Goal: Task Accomplishment & Management: Use online tool/utility

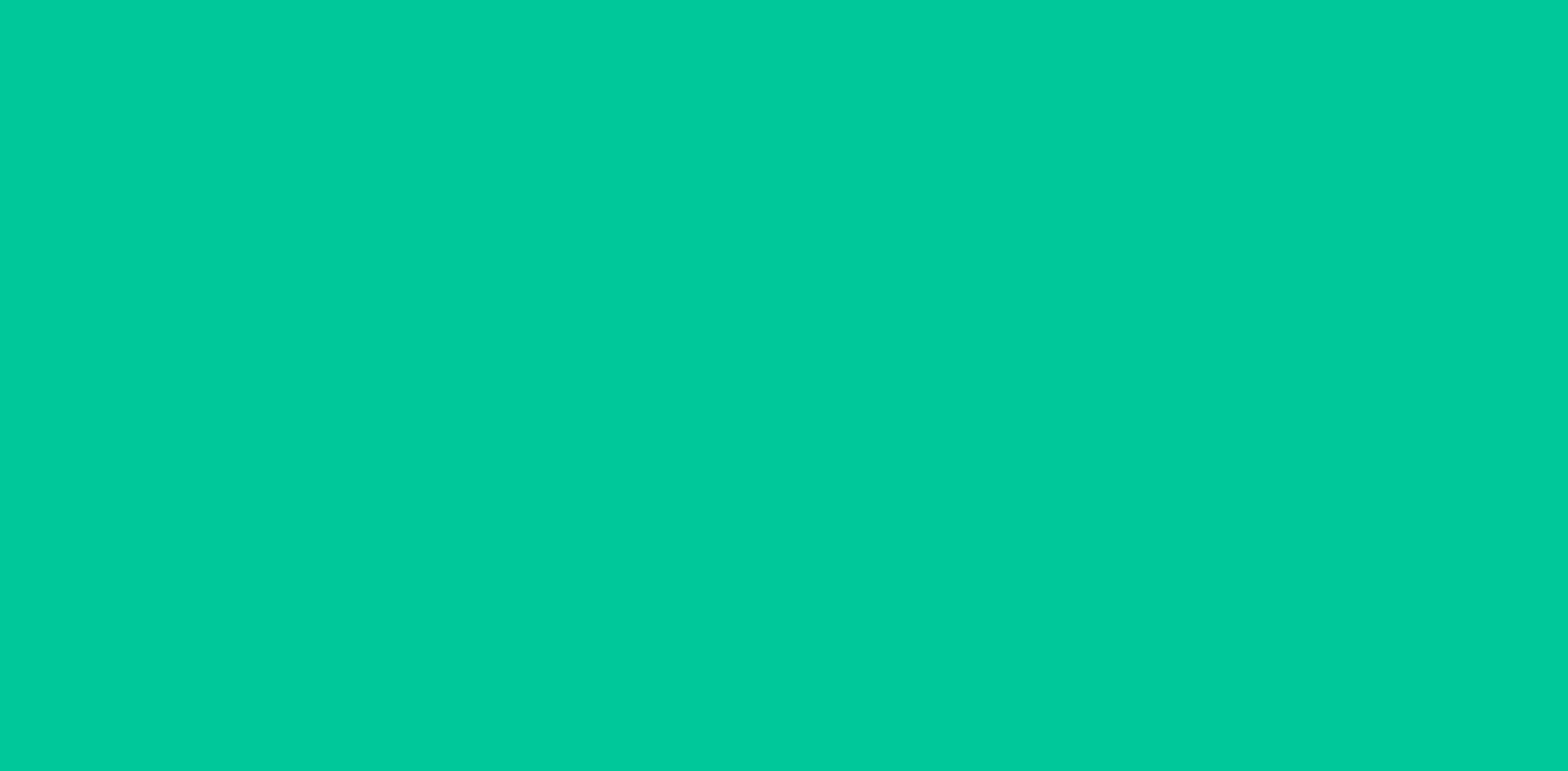
type input "[DATE]"
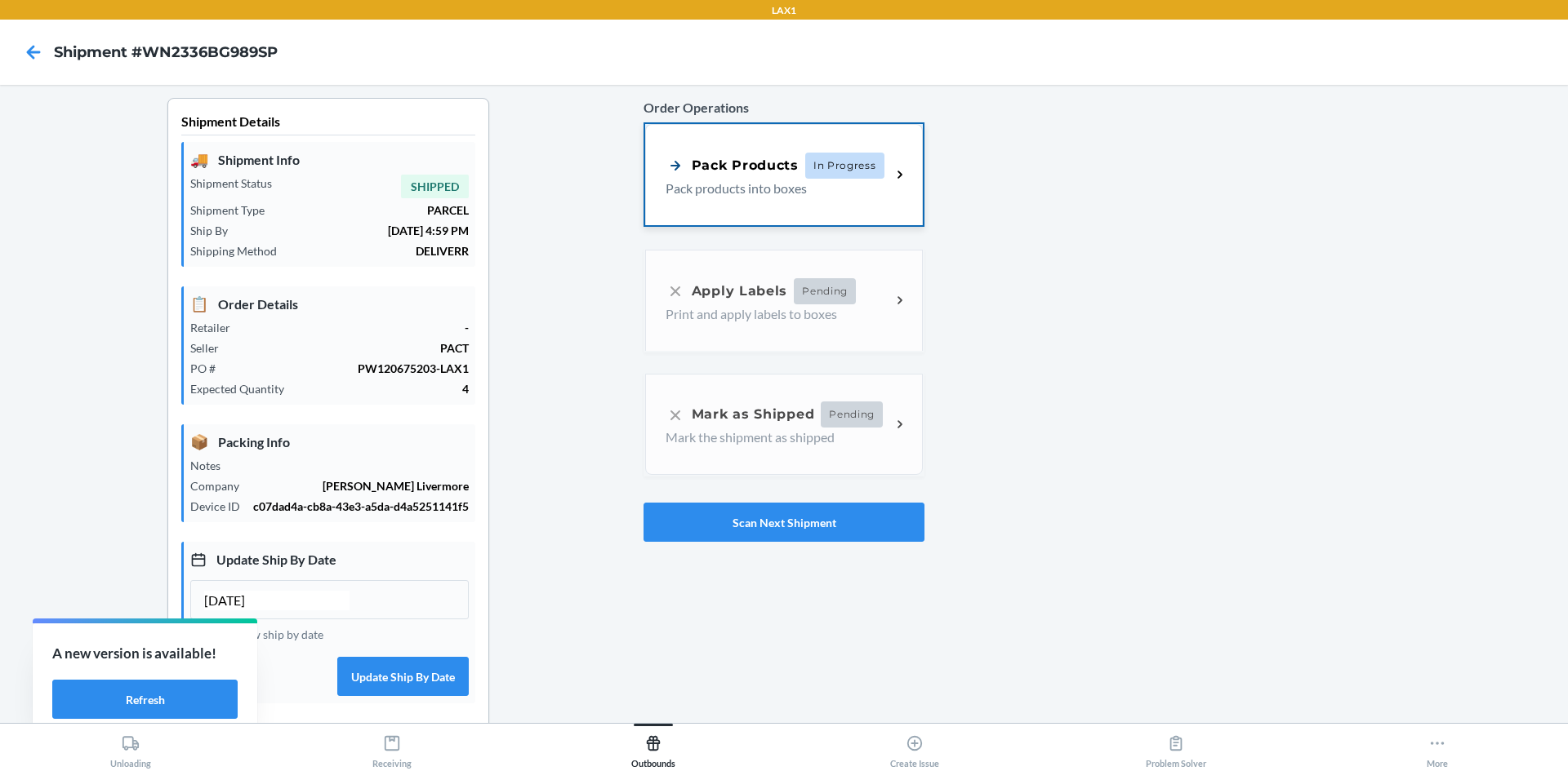
click at [755, 182] on p "Pack products into boxes" at bounding box center [771, 188] width 213 height 19
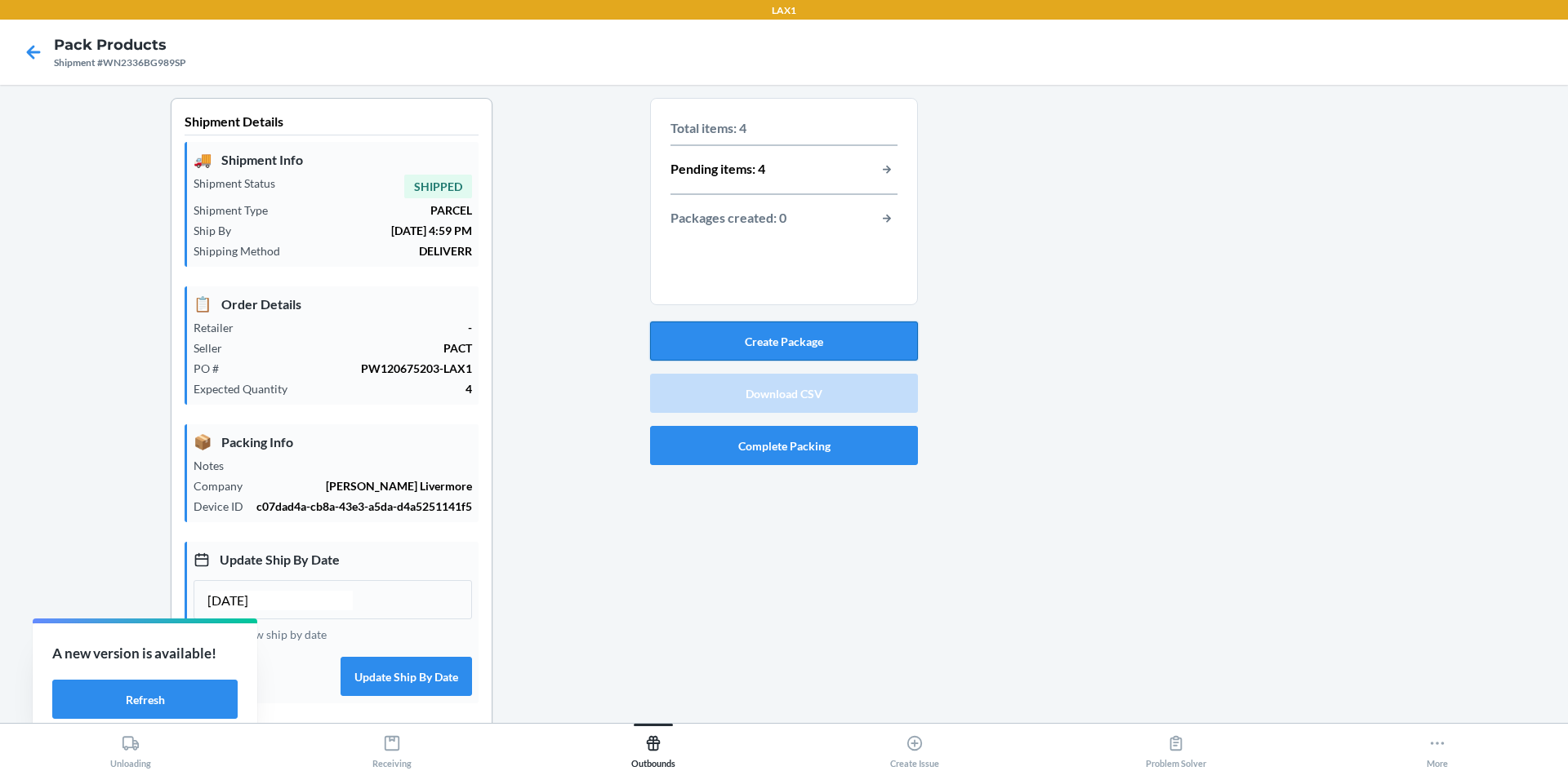
click at [791, 341] on button "Create Package" at bounding box center [784, 340] width 268 height 39
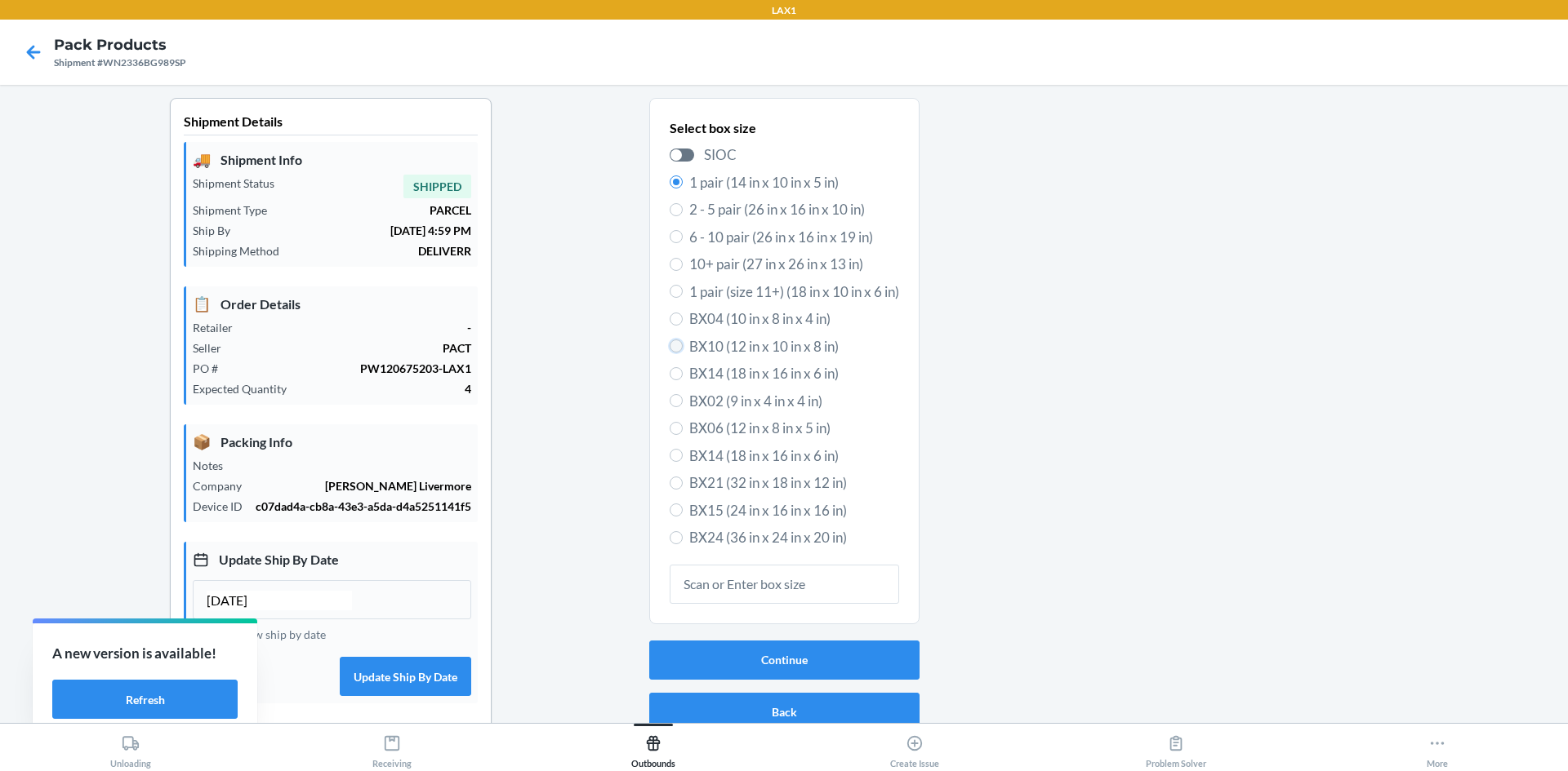
click at [670, 345] on input "BX10 (12 in x 10 in x 8 in)" at bounding box center [676, 346] width 13 height 13
radio input "true"
radio input "false"
click at [794, 664] on button "Continue" at bounding box center [784, 660] width 271 height 39
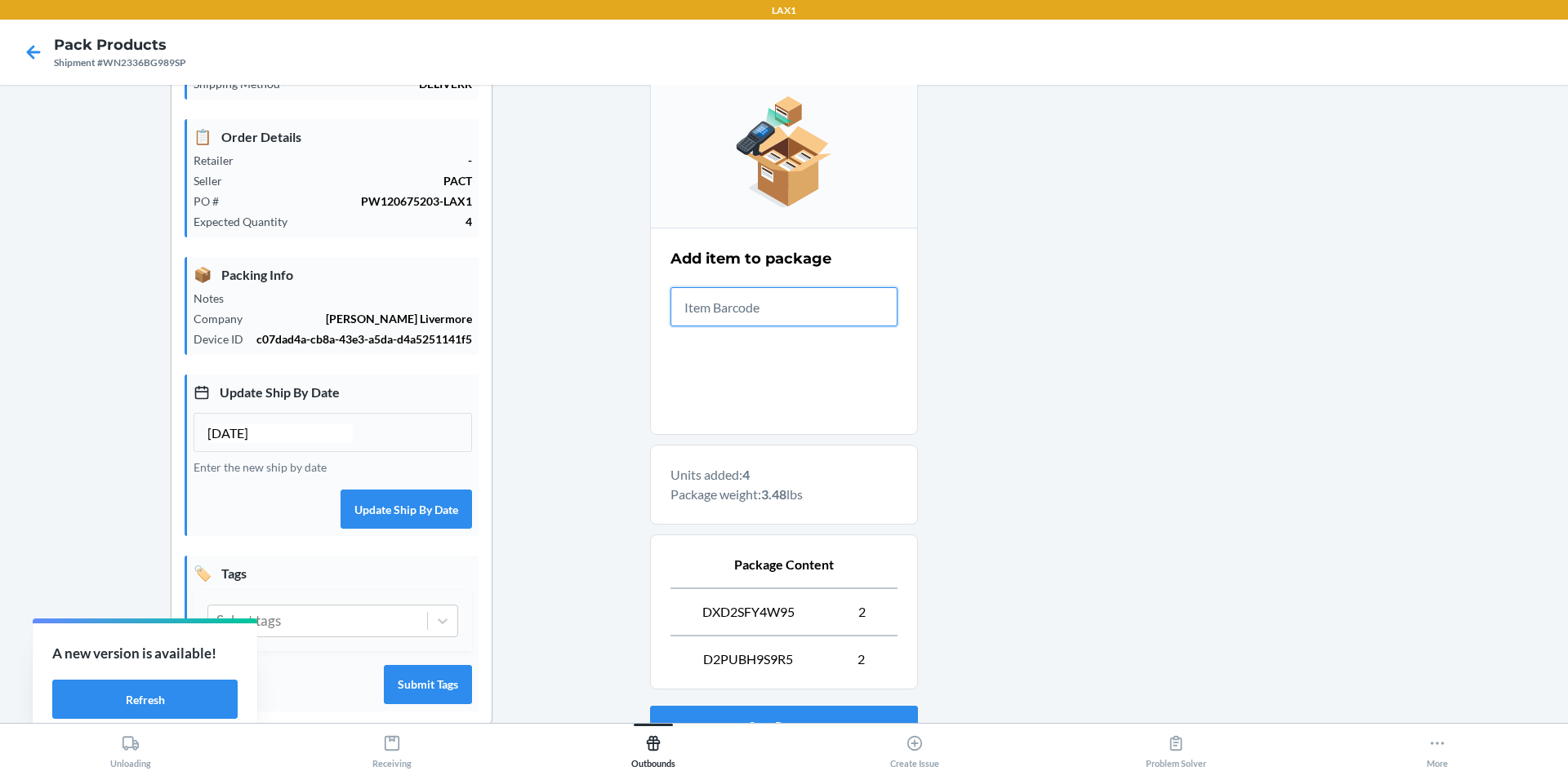
scroll to position [300, 0]
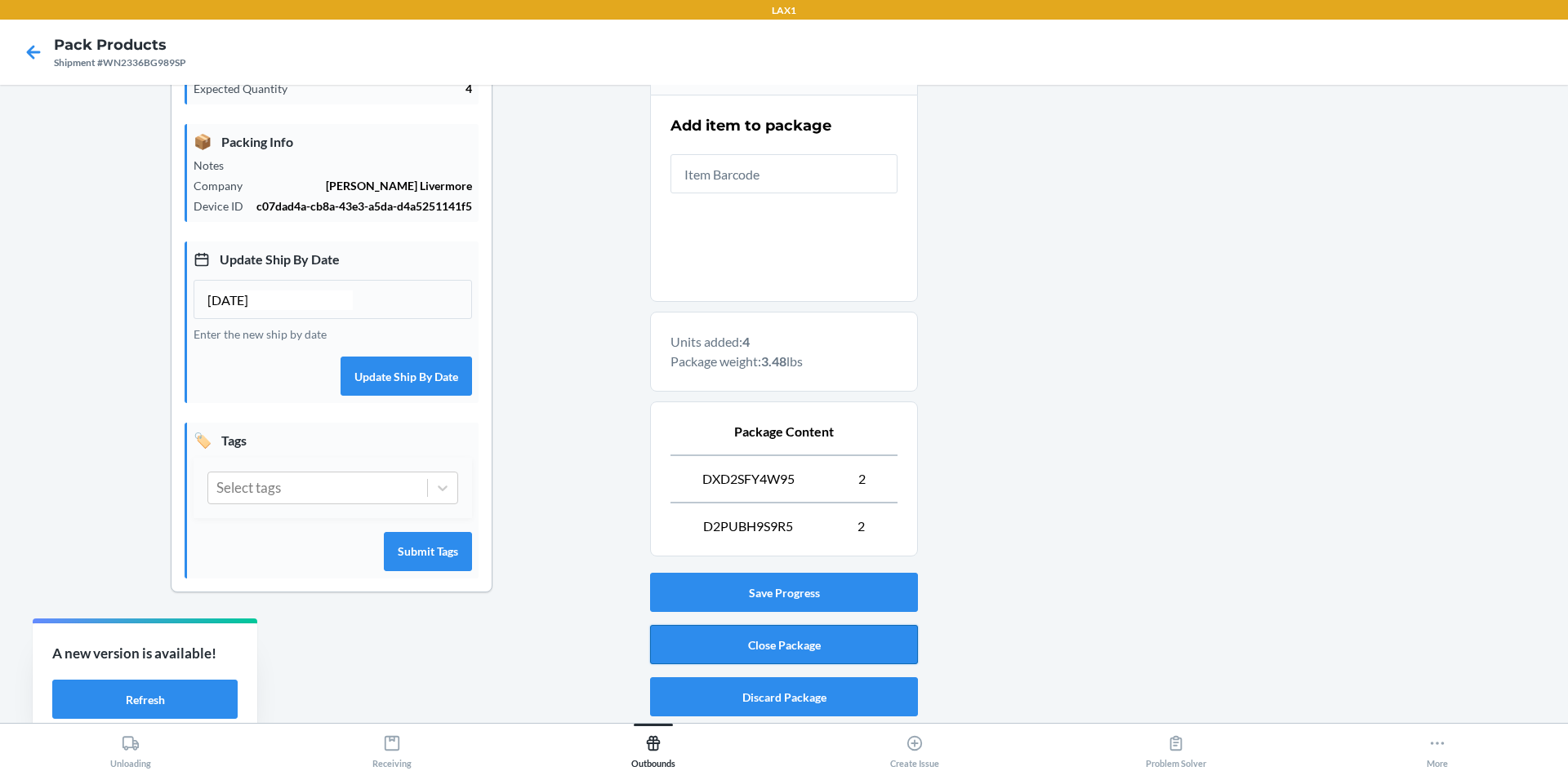
click at [809, 644] on button "Close Package" at bounding box center [784, 644] width 268 height 39
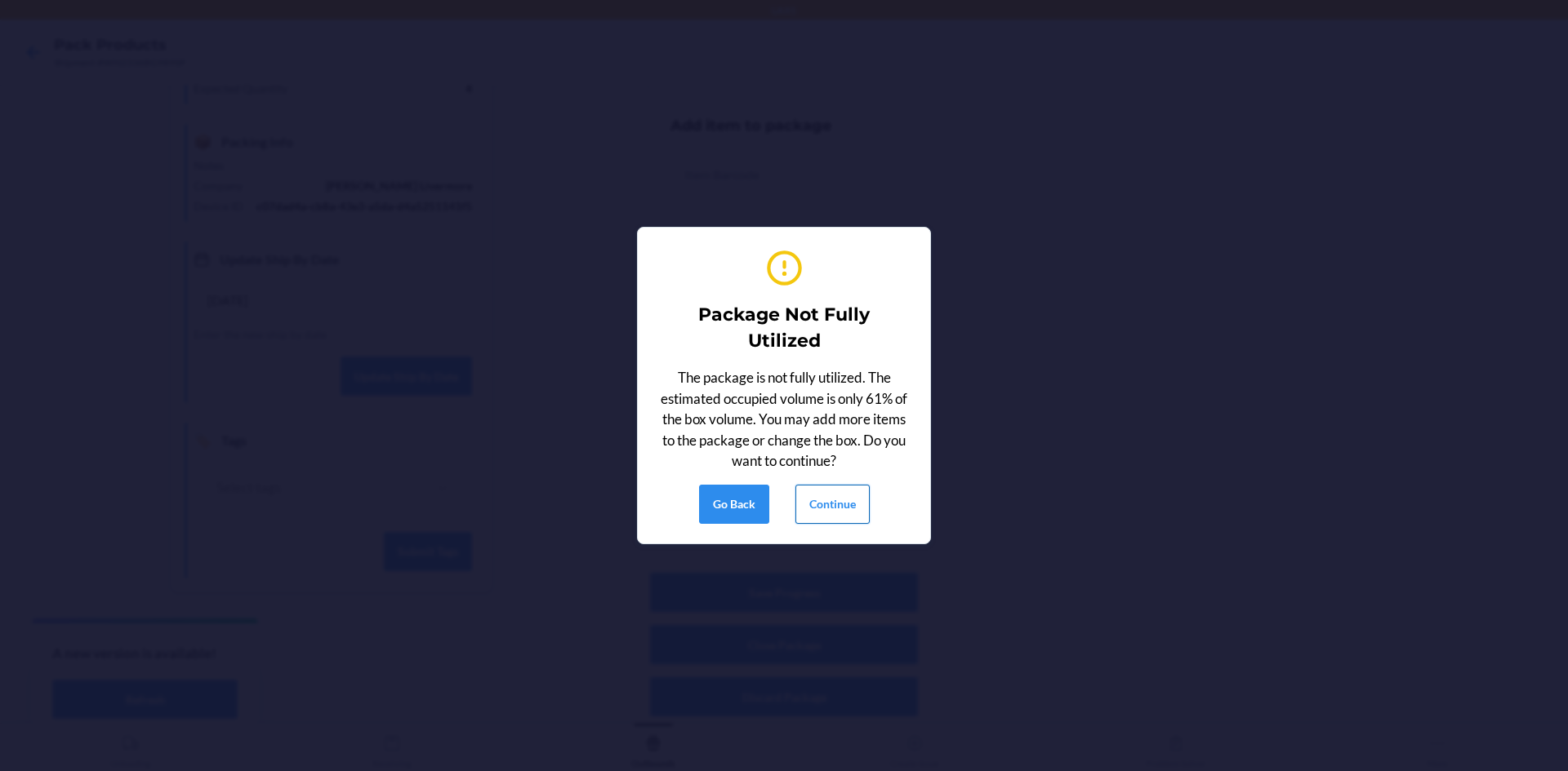
click at [812, 503] on button "Continue" at bounding box center [832, 504] width 74 height 39
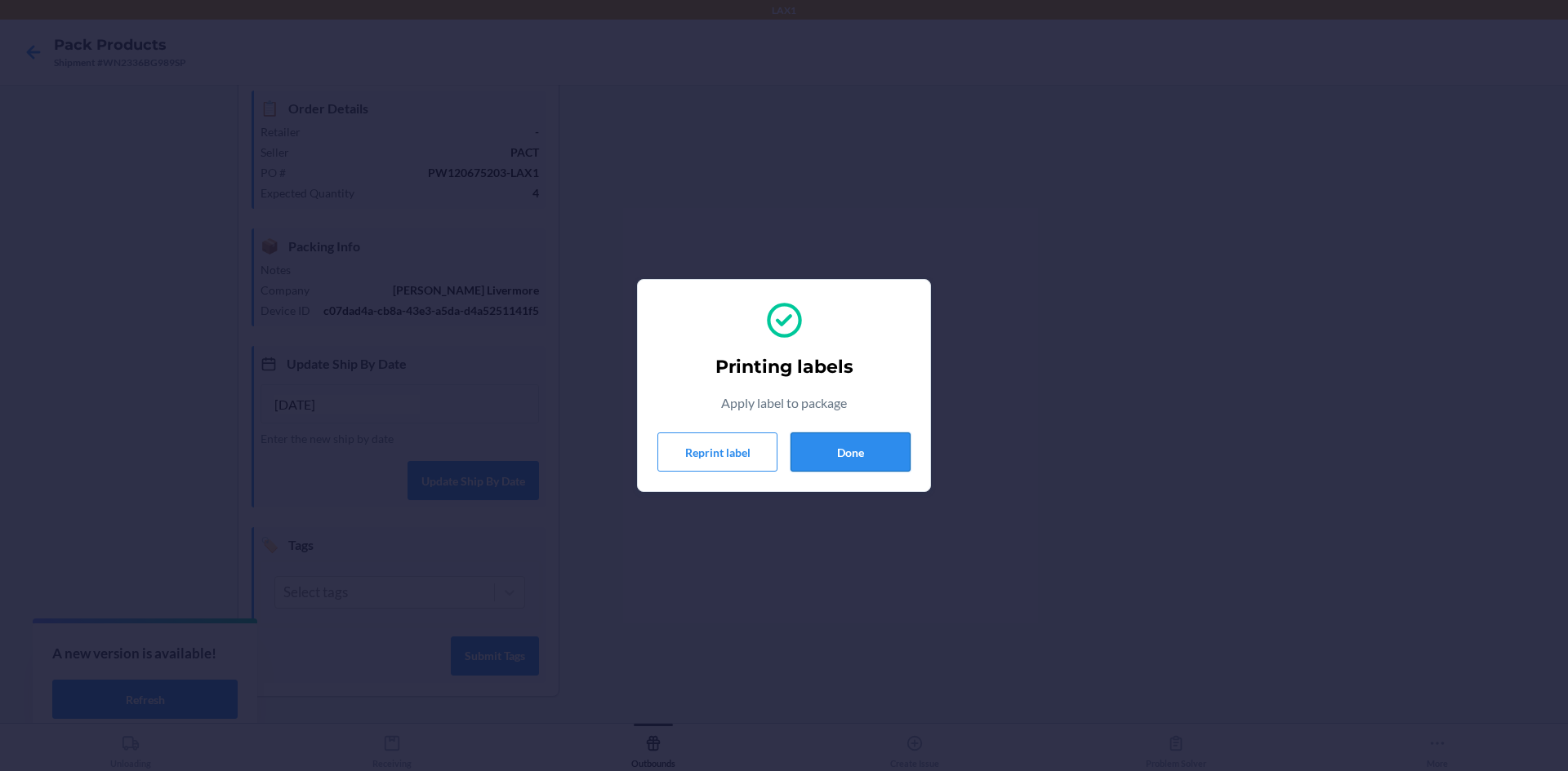
click at [834, 446] on button "Done" at bounding box center [850, 452] width 120 height 39
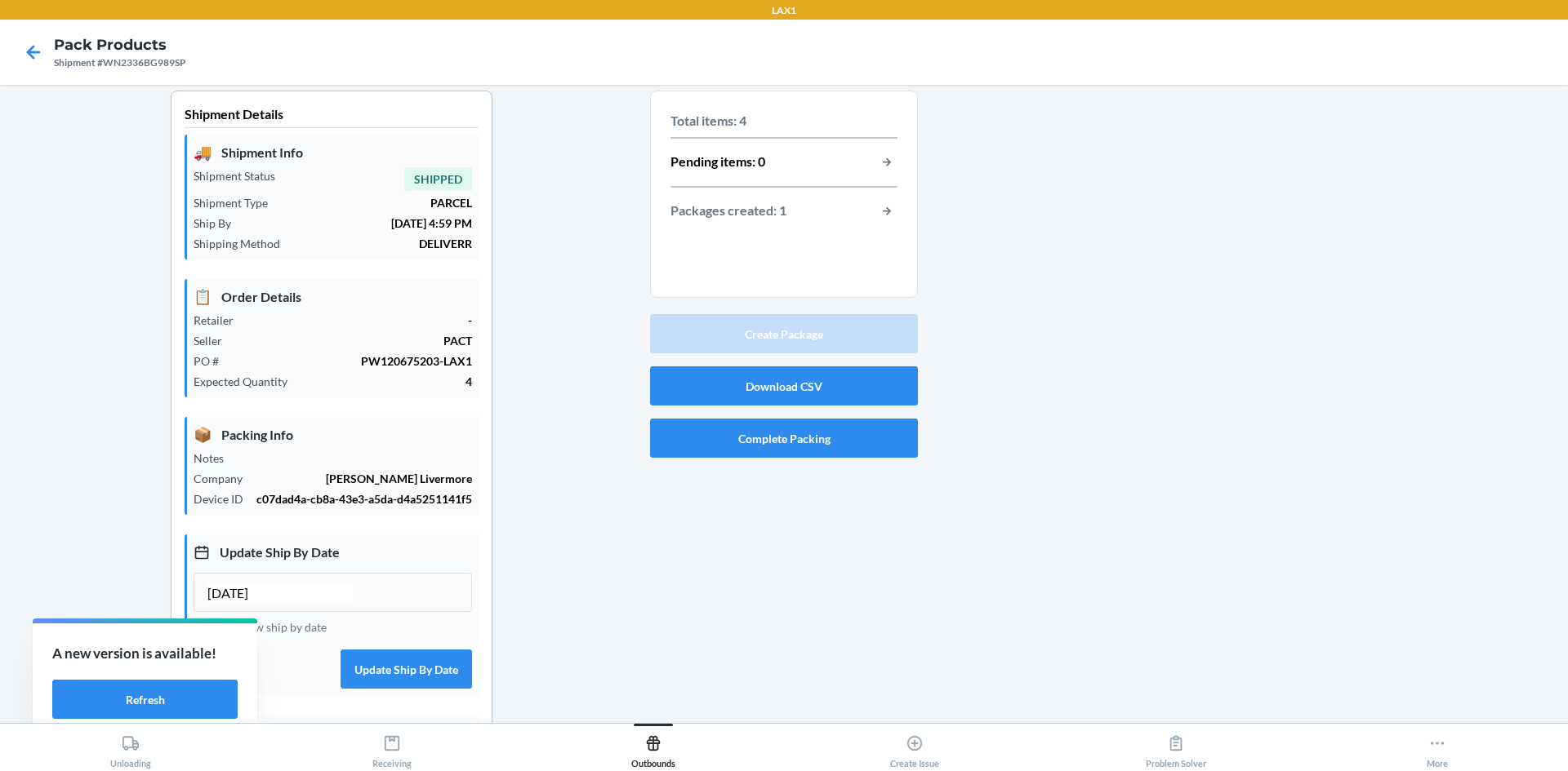
scroll to position [0, 0]
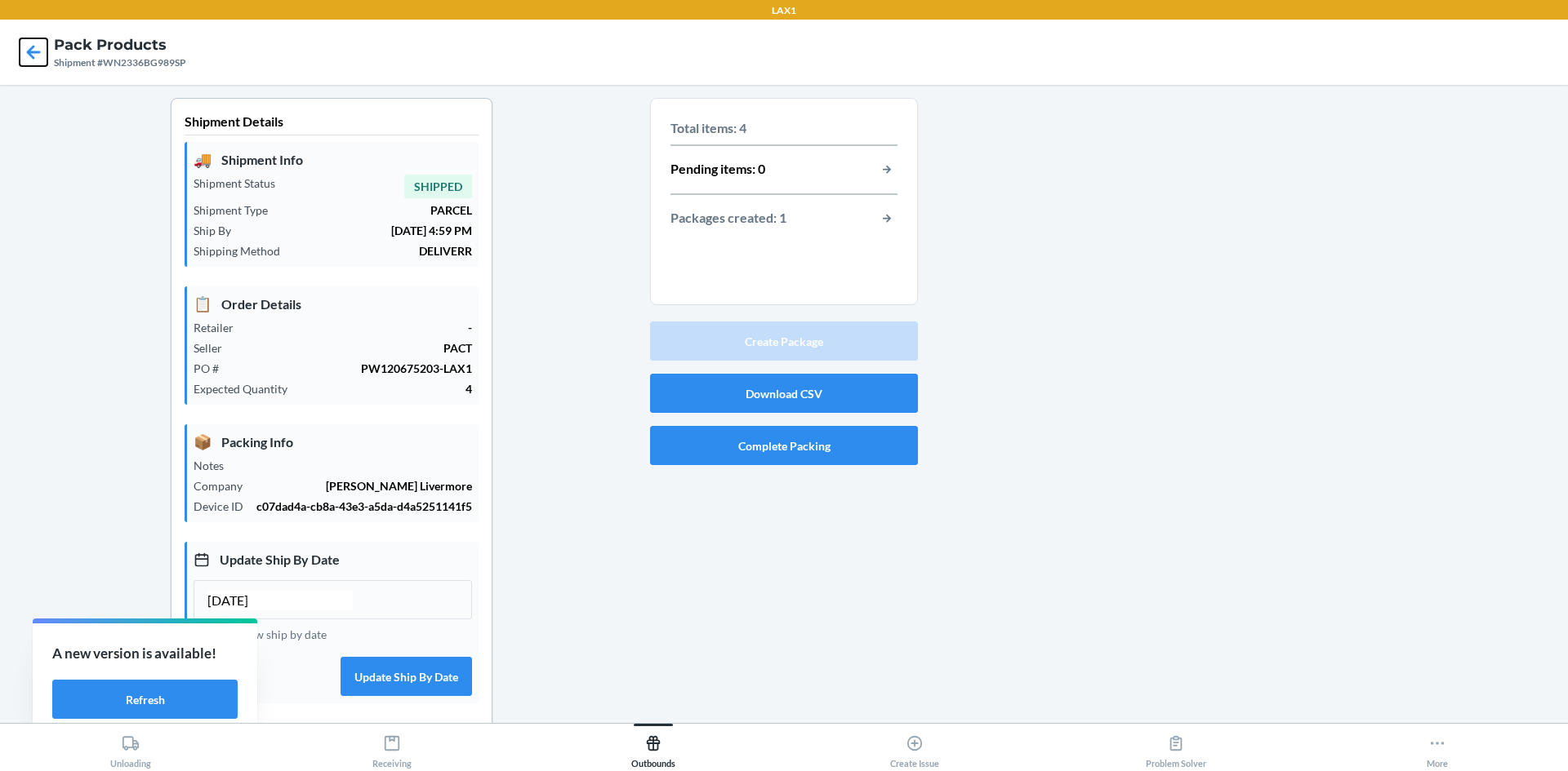
click at [36, 56] on icon at bounding box center [33, 53] width 28 height 28
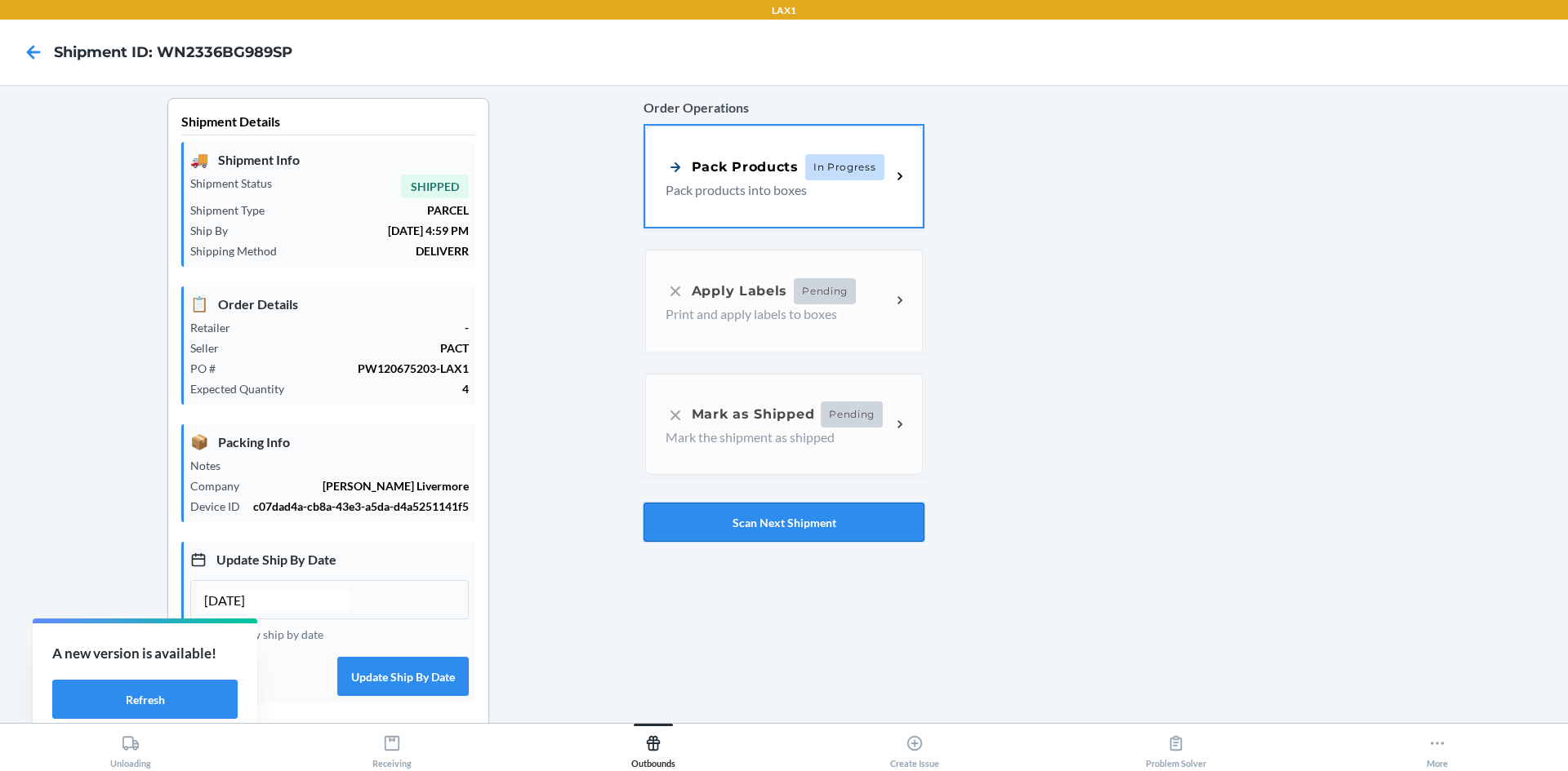
click at [769, 522] on button "Scan Next Shipment" at bounding box center [784, 522] width 281 height 39
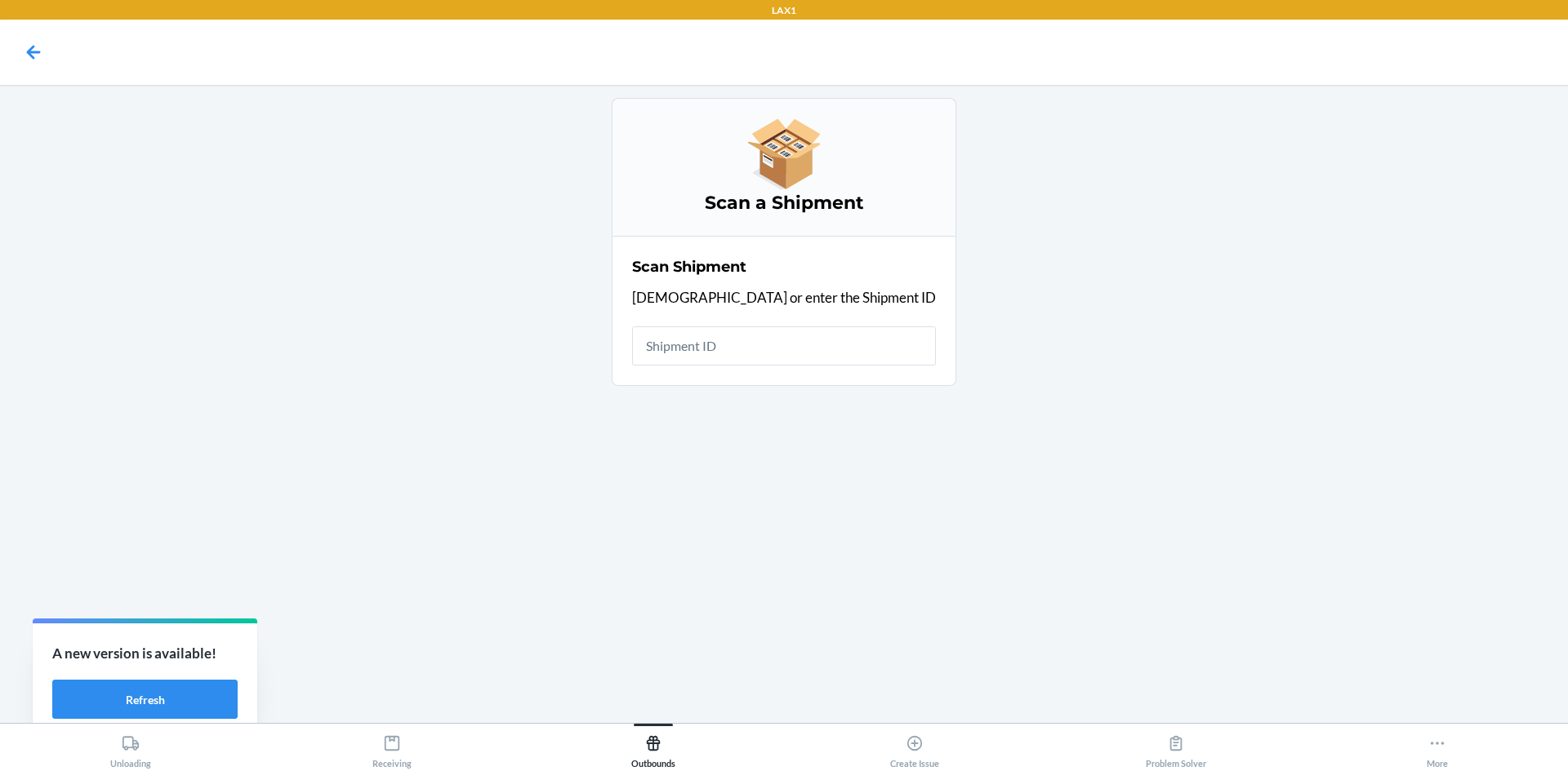
click at [790, 356] on input "text" at bounding box center [784, 346] width 304 height 39
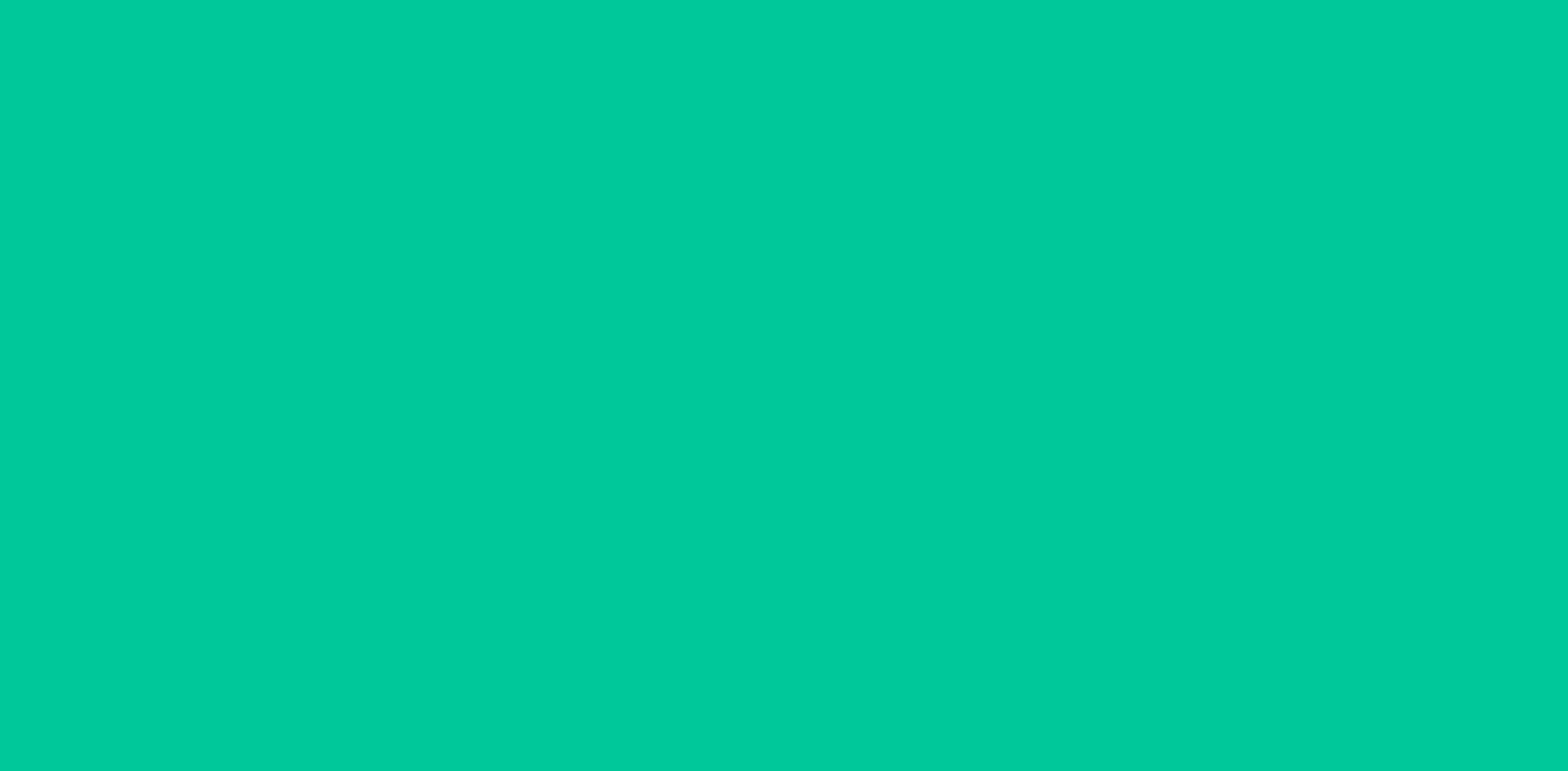
type input "[DATE]"
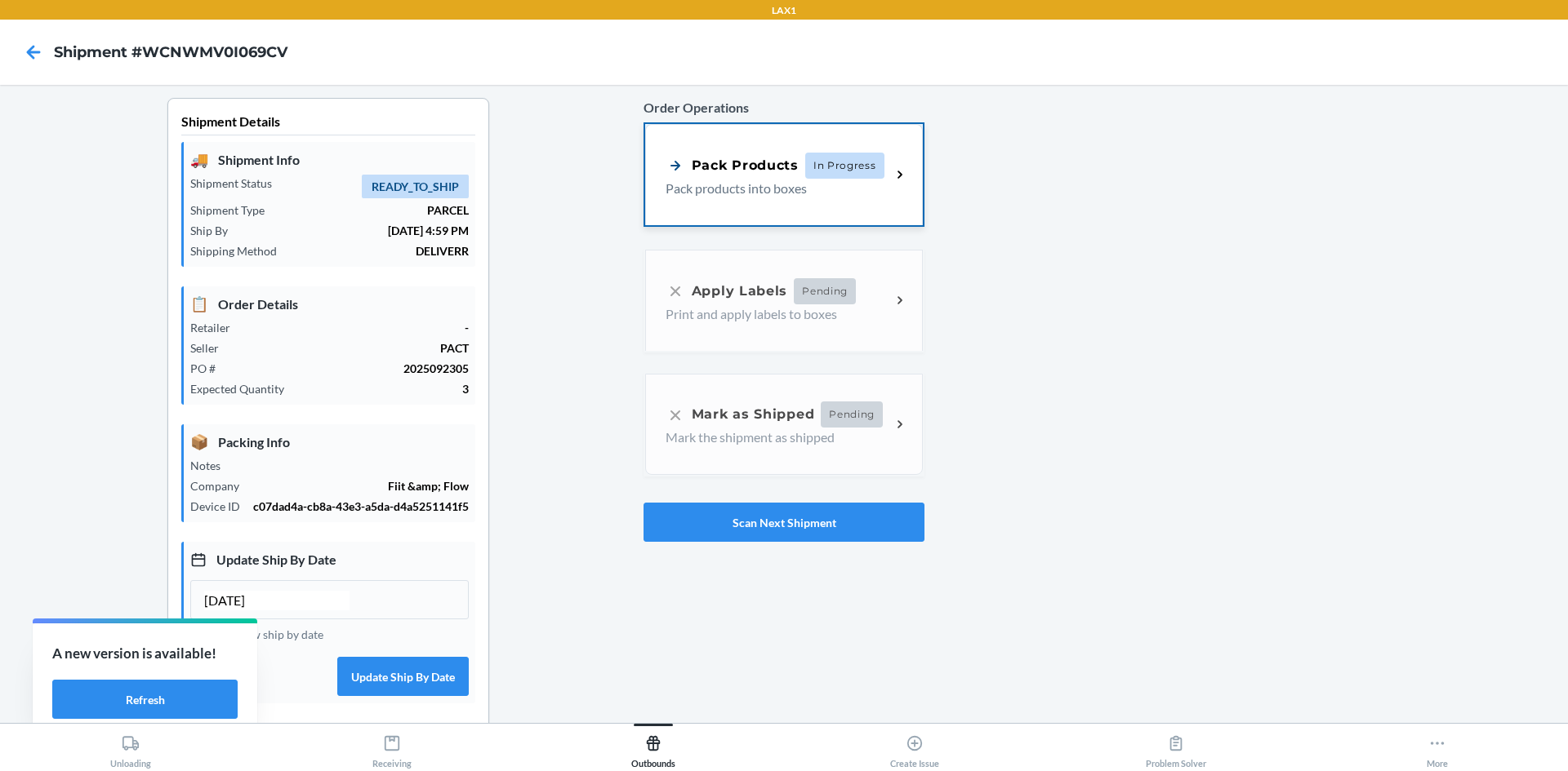
click at [717, 164] on div "Pack Products" at bounding box center [732, 165] width 133 height 20
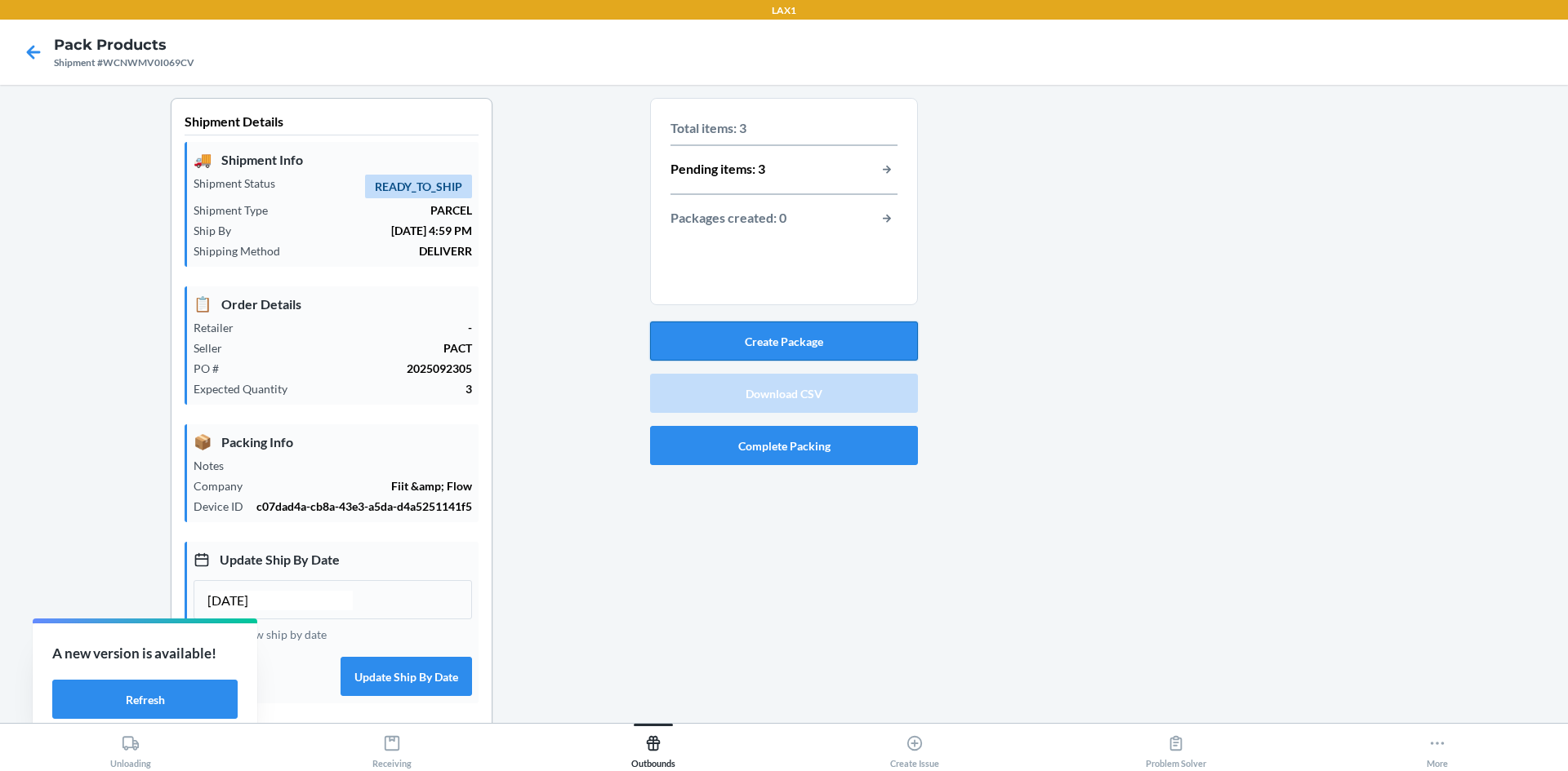
click at [782, 346] on button "Create Package" at bounding box center [784, 340] width 268 height 39
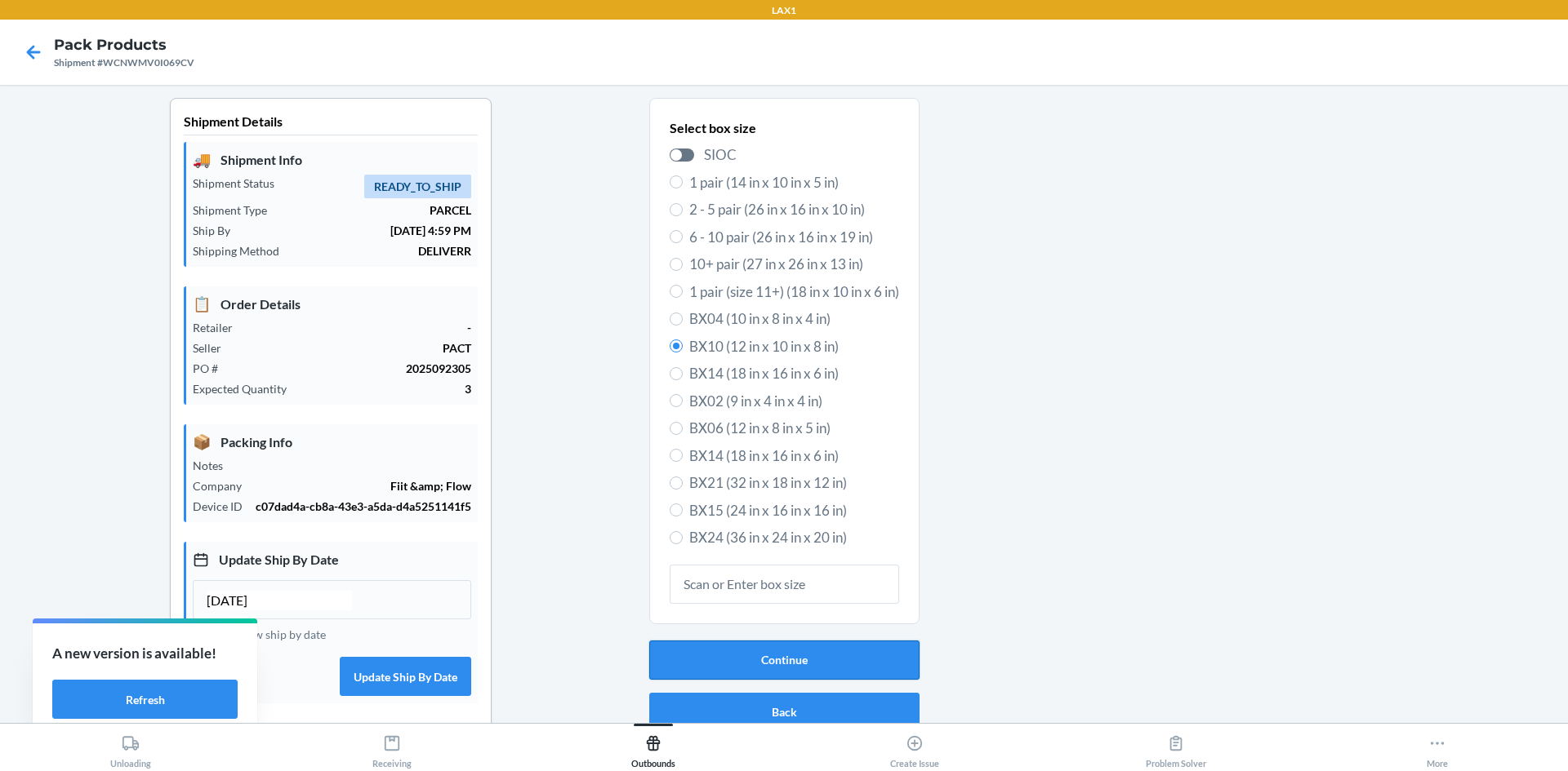
click at [797, 654] on button "Continue" at bounding box center [784, 660] width 271 height 39
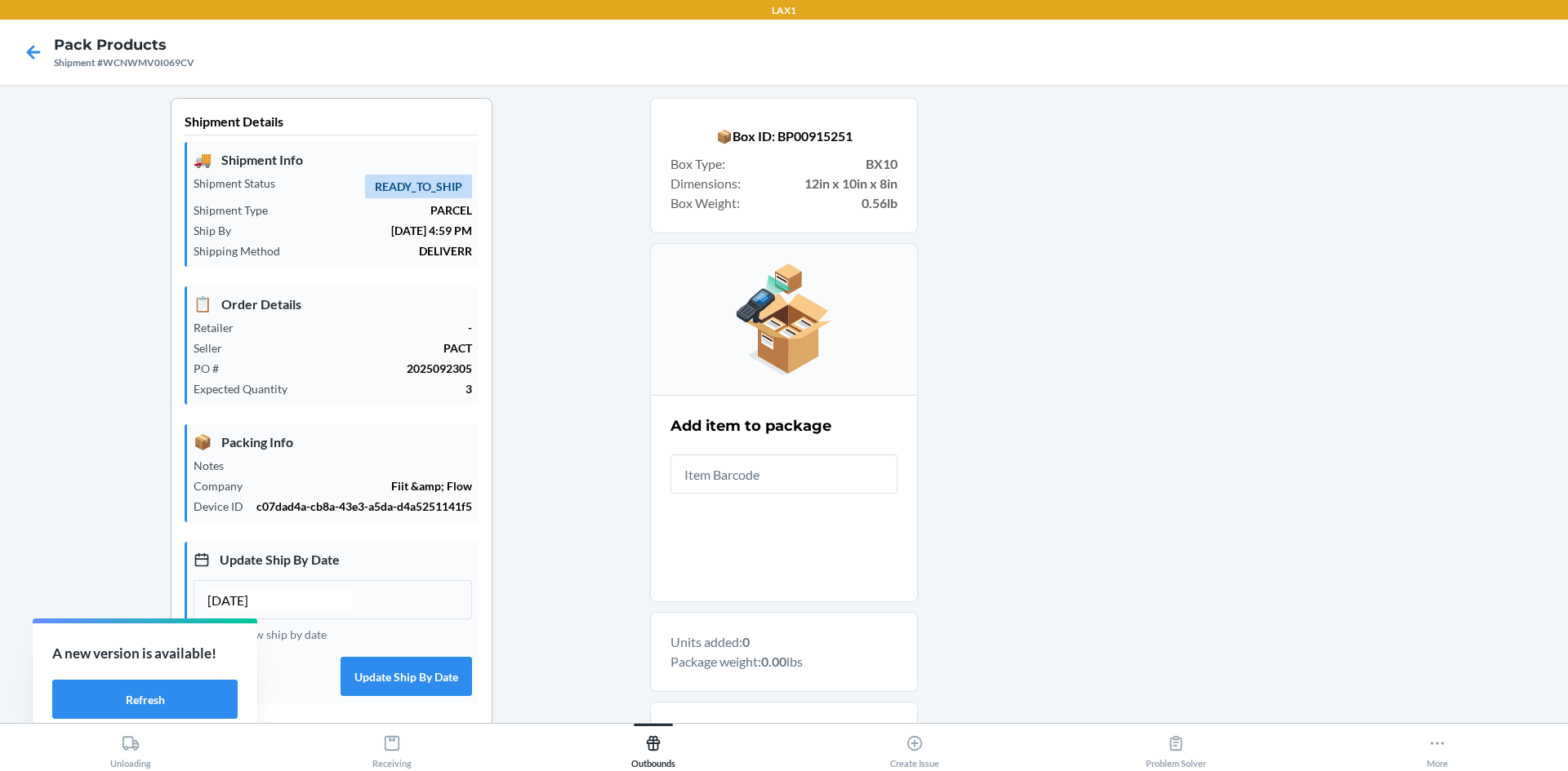
click at [754, 473] on input "text" at bounding box center [784, 474] width 227 height 39
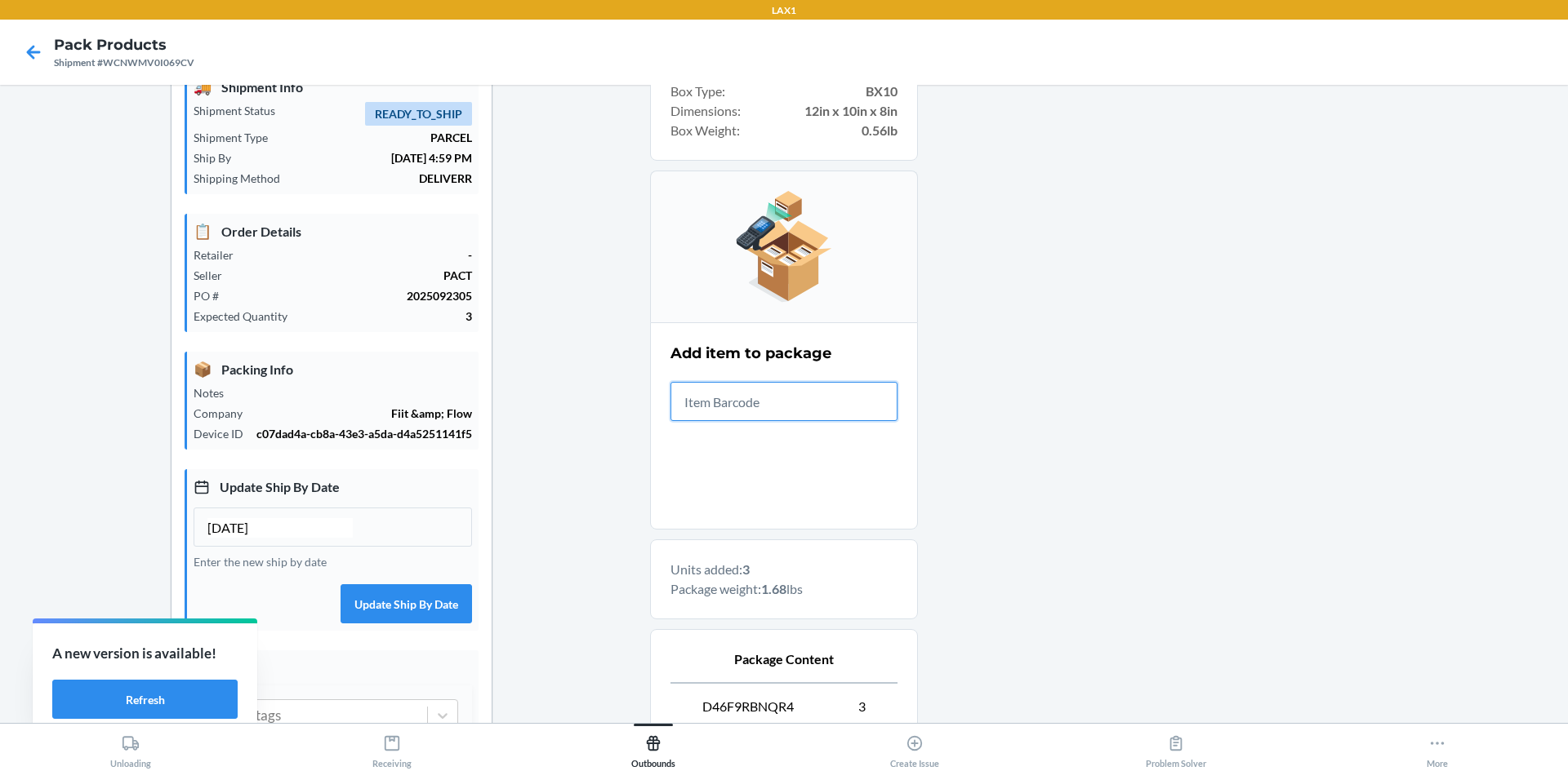
scroll to position [253, 0]
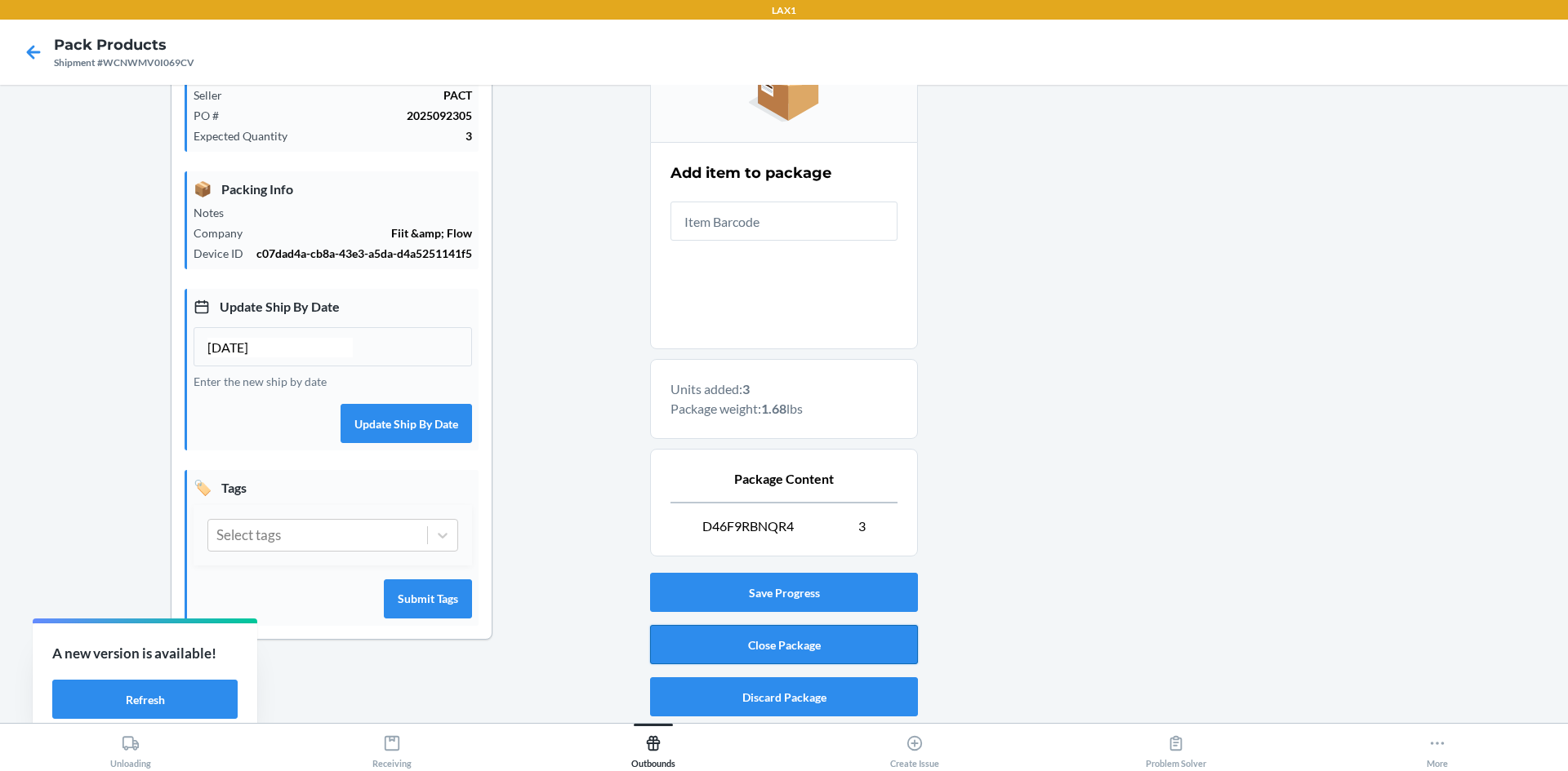
click at [807, 640] on button "Close Package" at bounding box center [784, 644] width 268 height 39
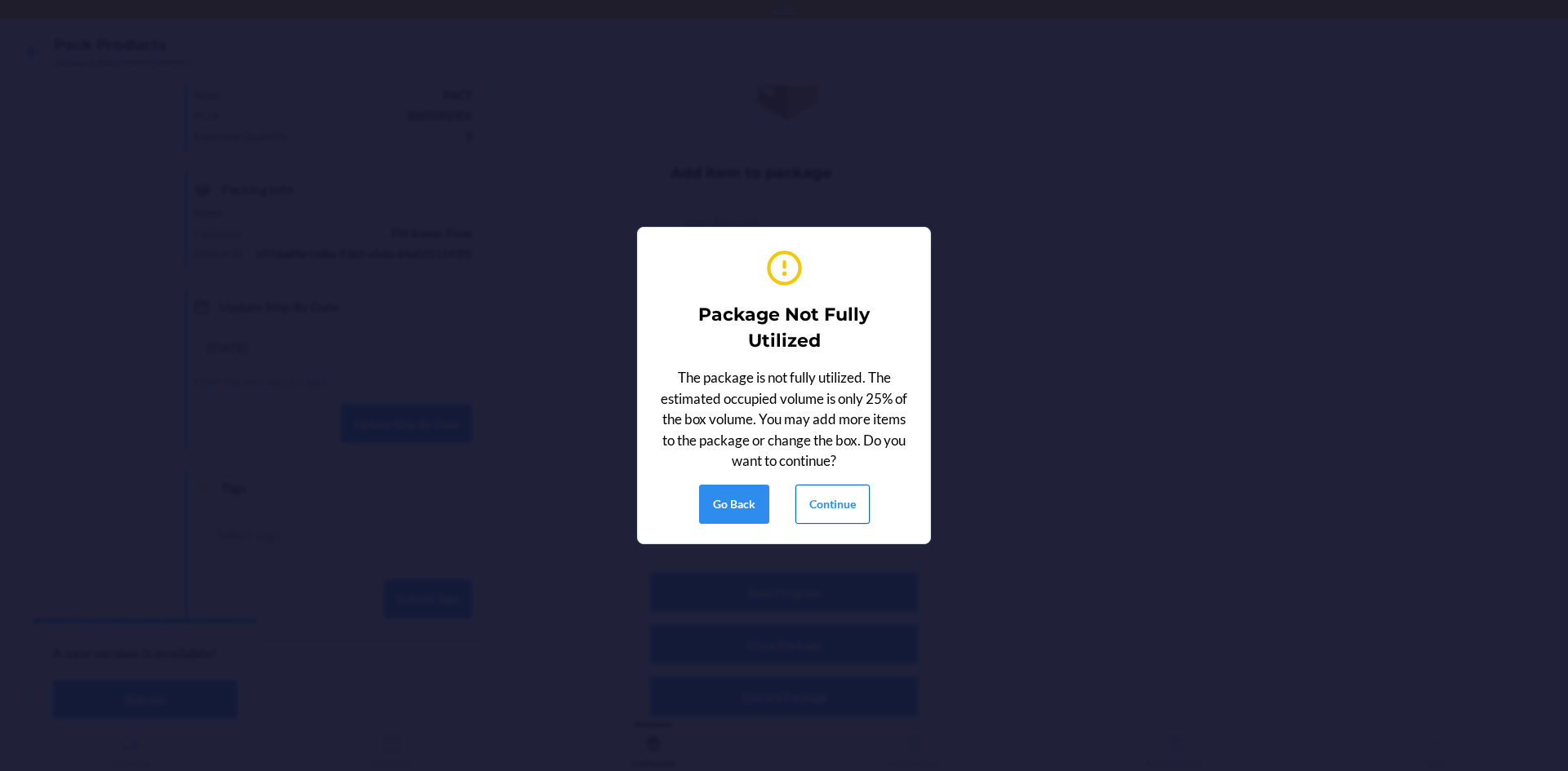
click at [831, 519] on button "Continue" at bounding box center [832, 504] width 74 height 39
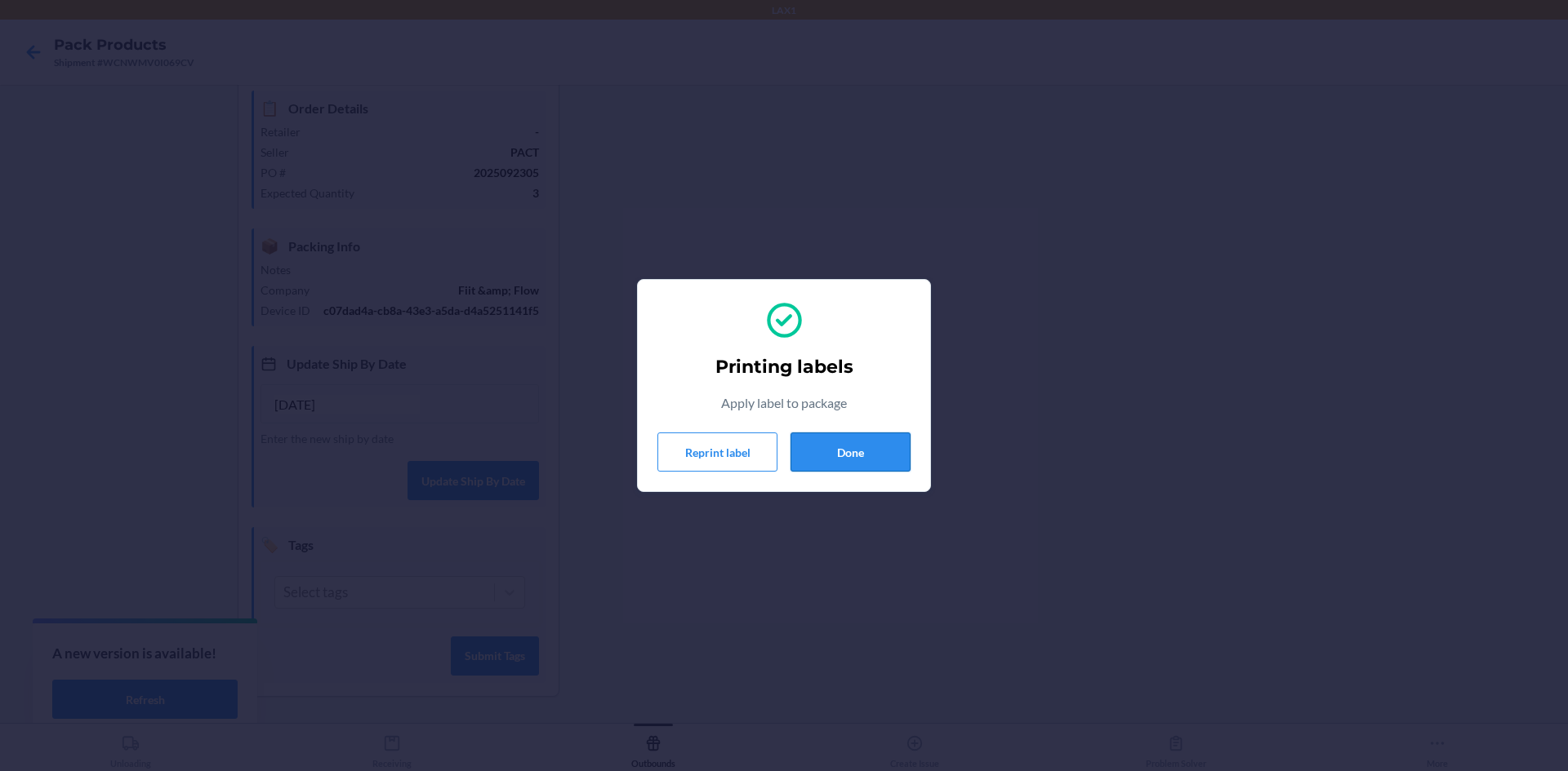
click at [818, 466] on button "Done" at bounding box center [850, 452] width 120 height 39
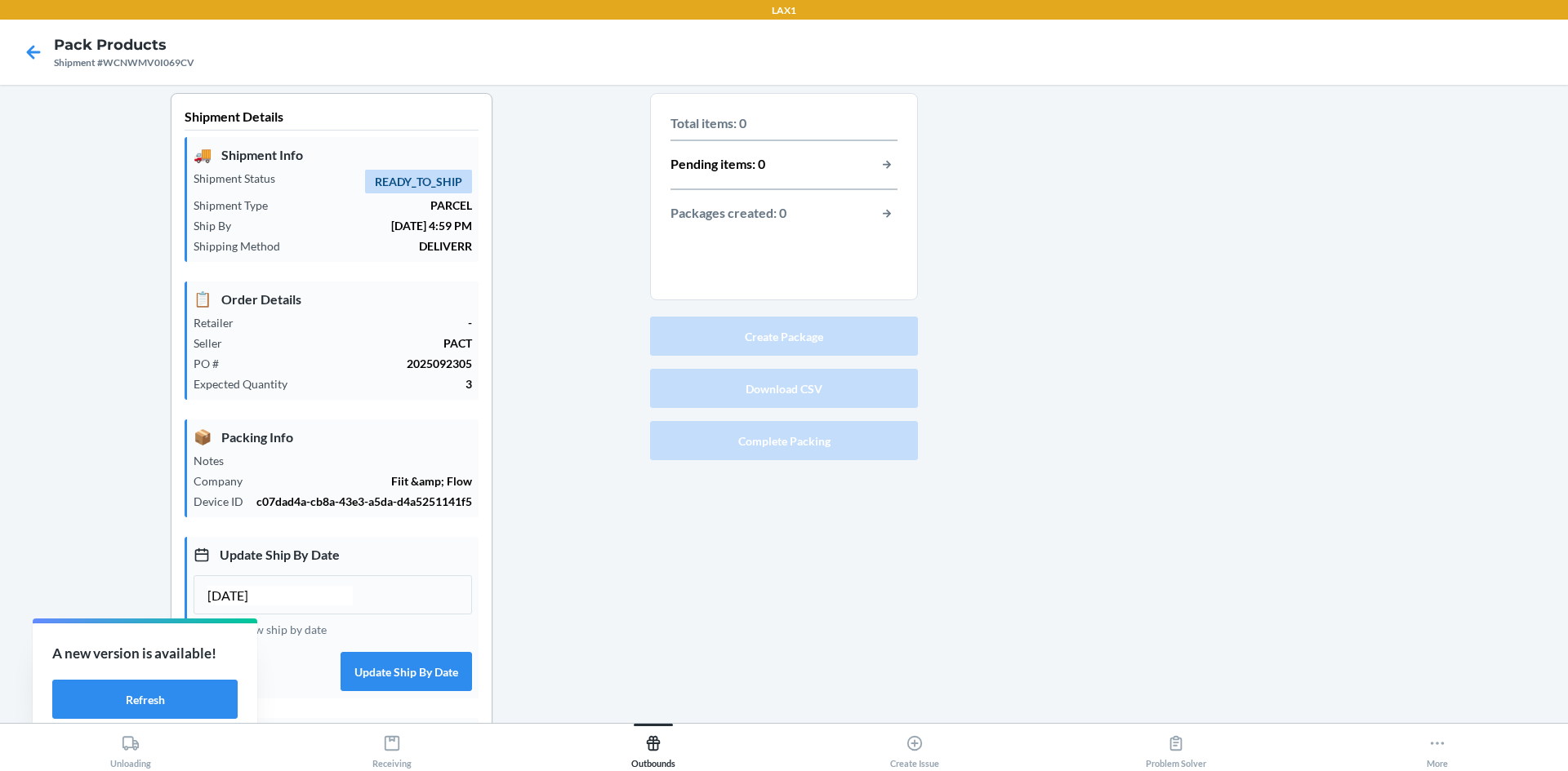
scroll to position [0, 0]
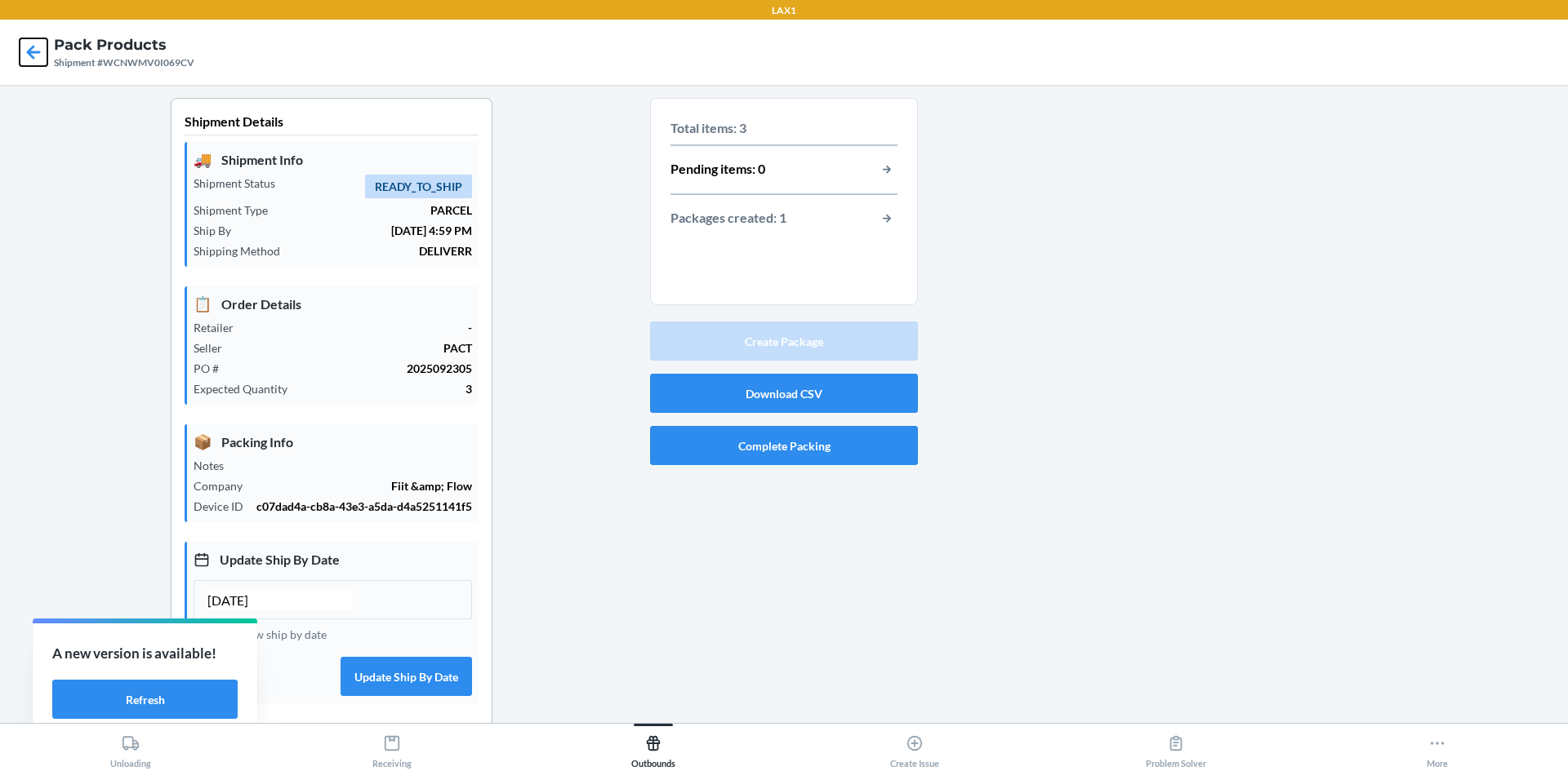
click at [22, 43] on icon at bounding box center [33, 53] width 28 height 28
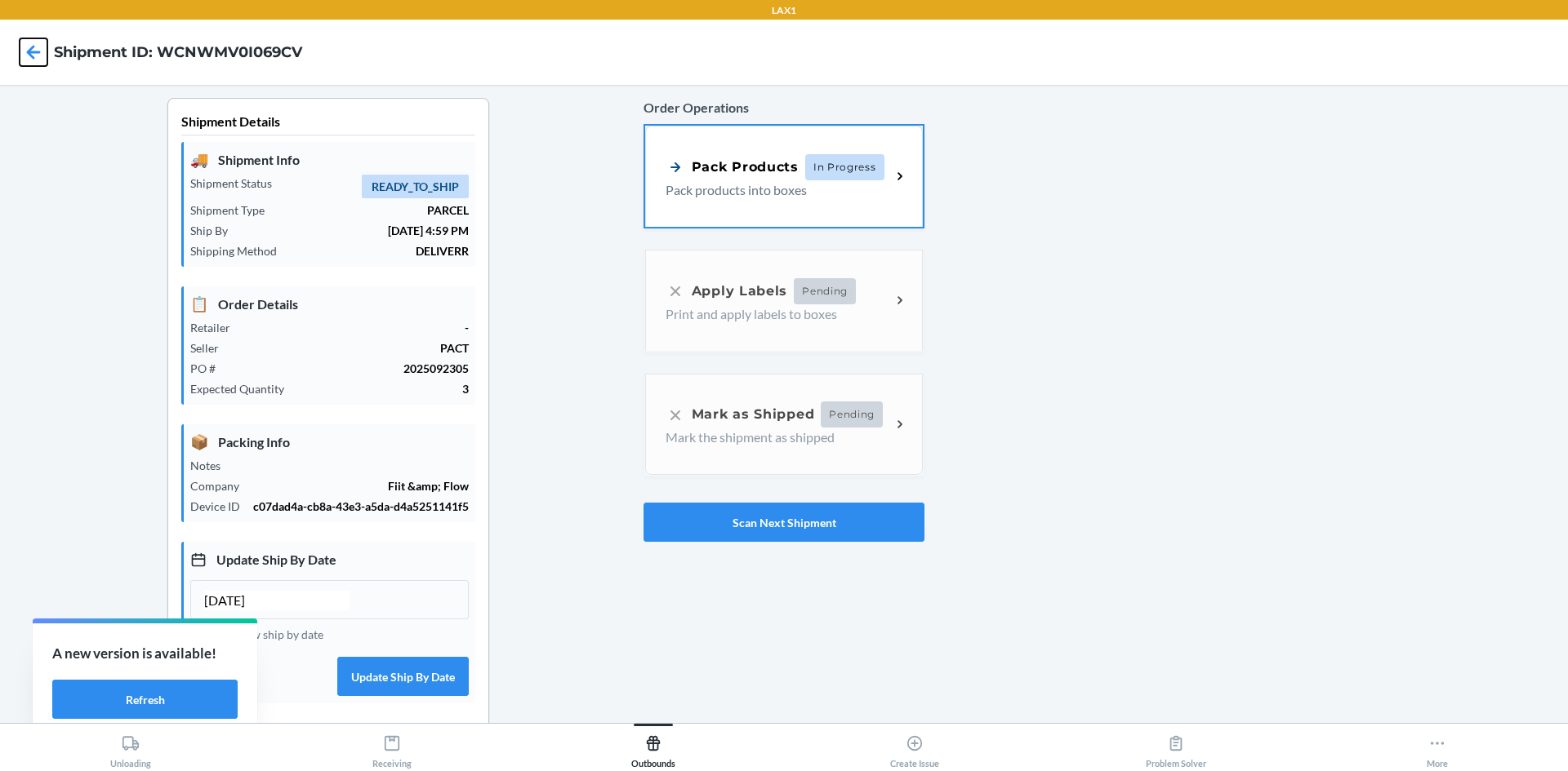
click at [32, 51] on icon at bounding box center [33, 53] width 28 height 28
click at [38, 48] on icon at bounding box center [33, 53] width 28 height 28
click at [32, 53] on icon at bounding box center [34, 52] width 14 height 14
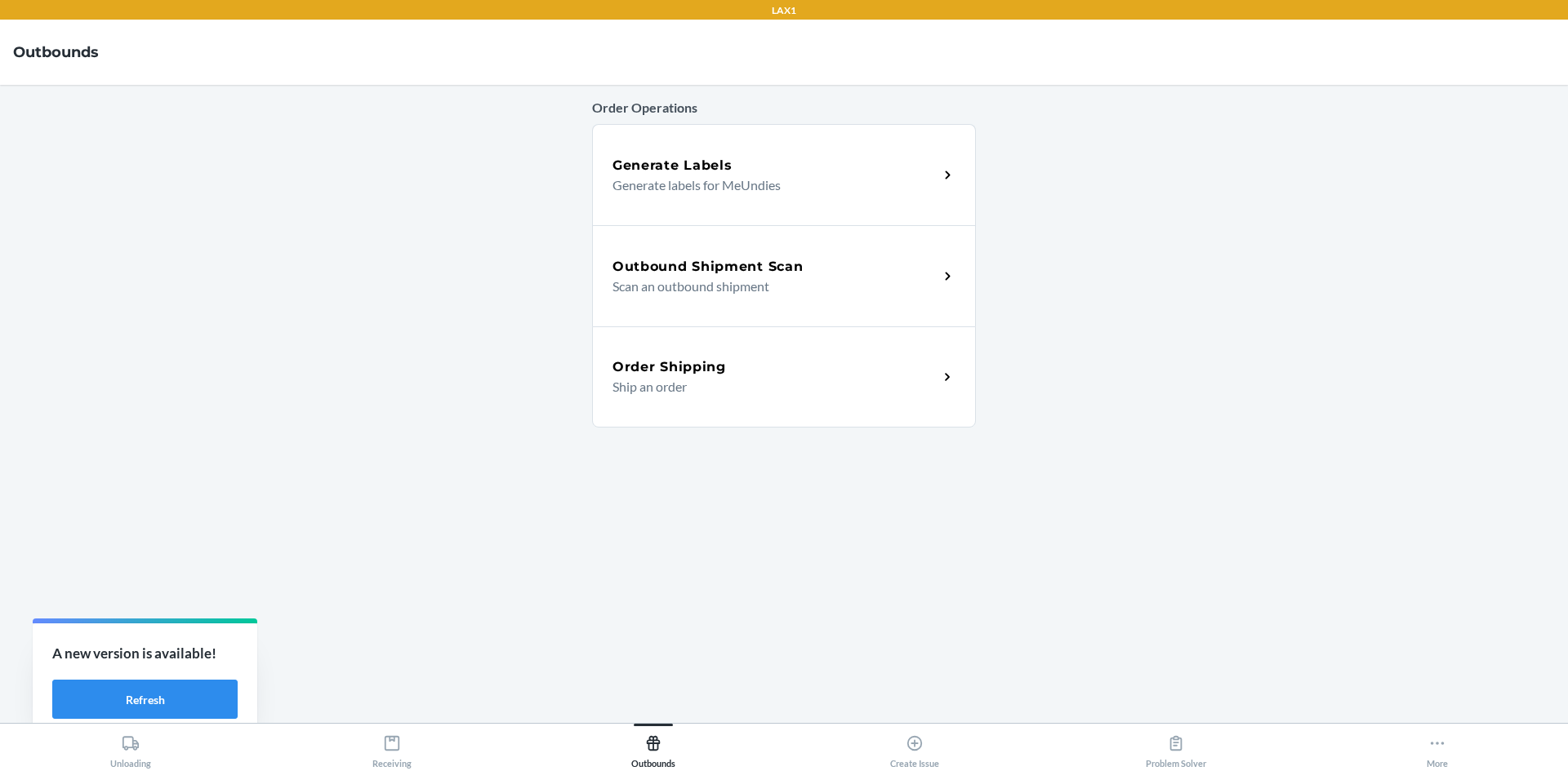
click at [790, 284] on p "Scan an outbound shipment" at bounding box center [769, 286] width 313 height 19
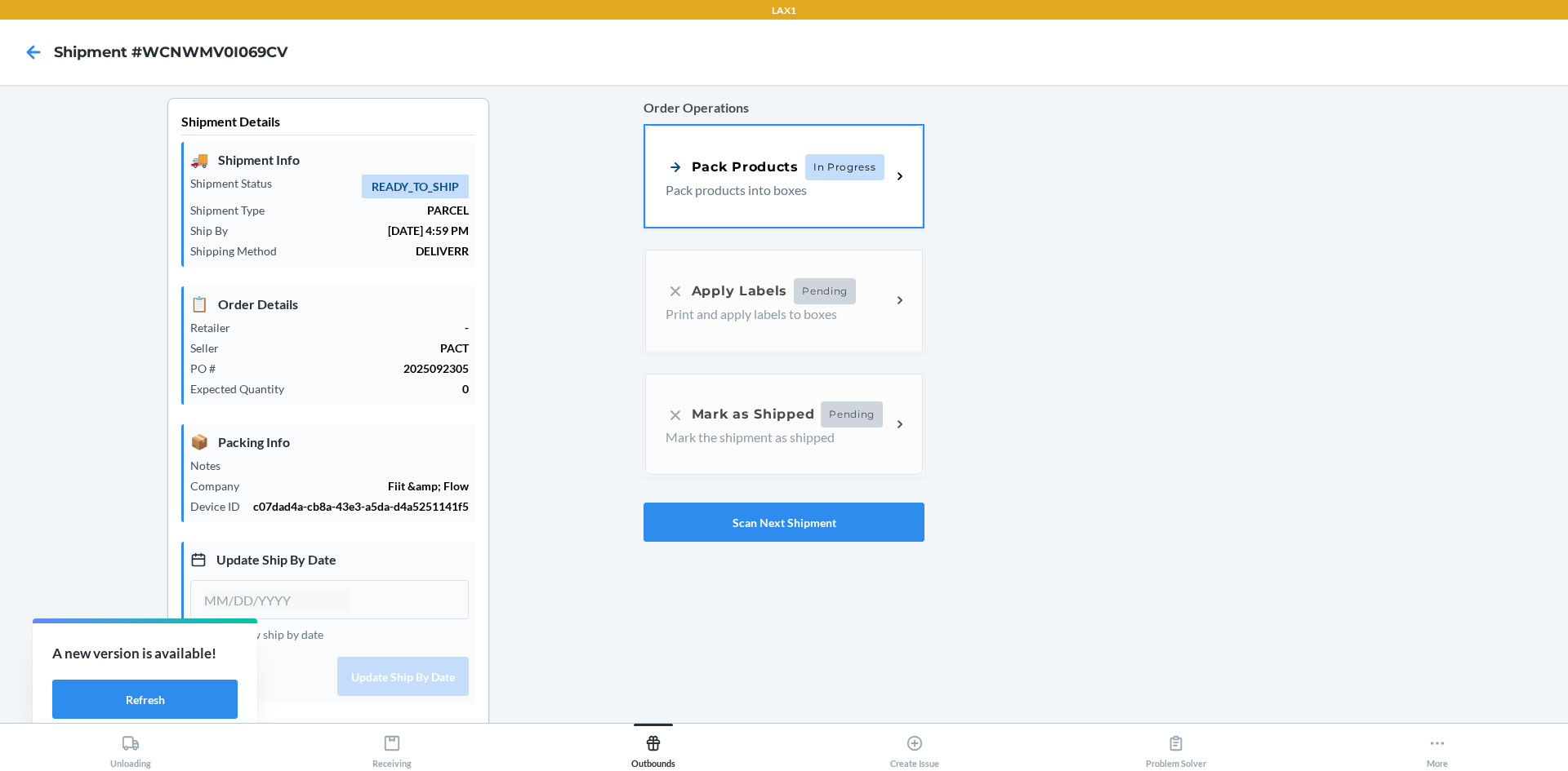
type input "[DATE]"
click at [855, 525] on button "Scan Next Shipment" at bounding box center [784, 522] width 281 height 39
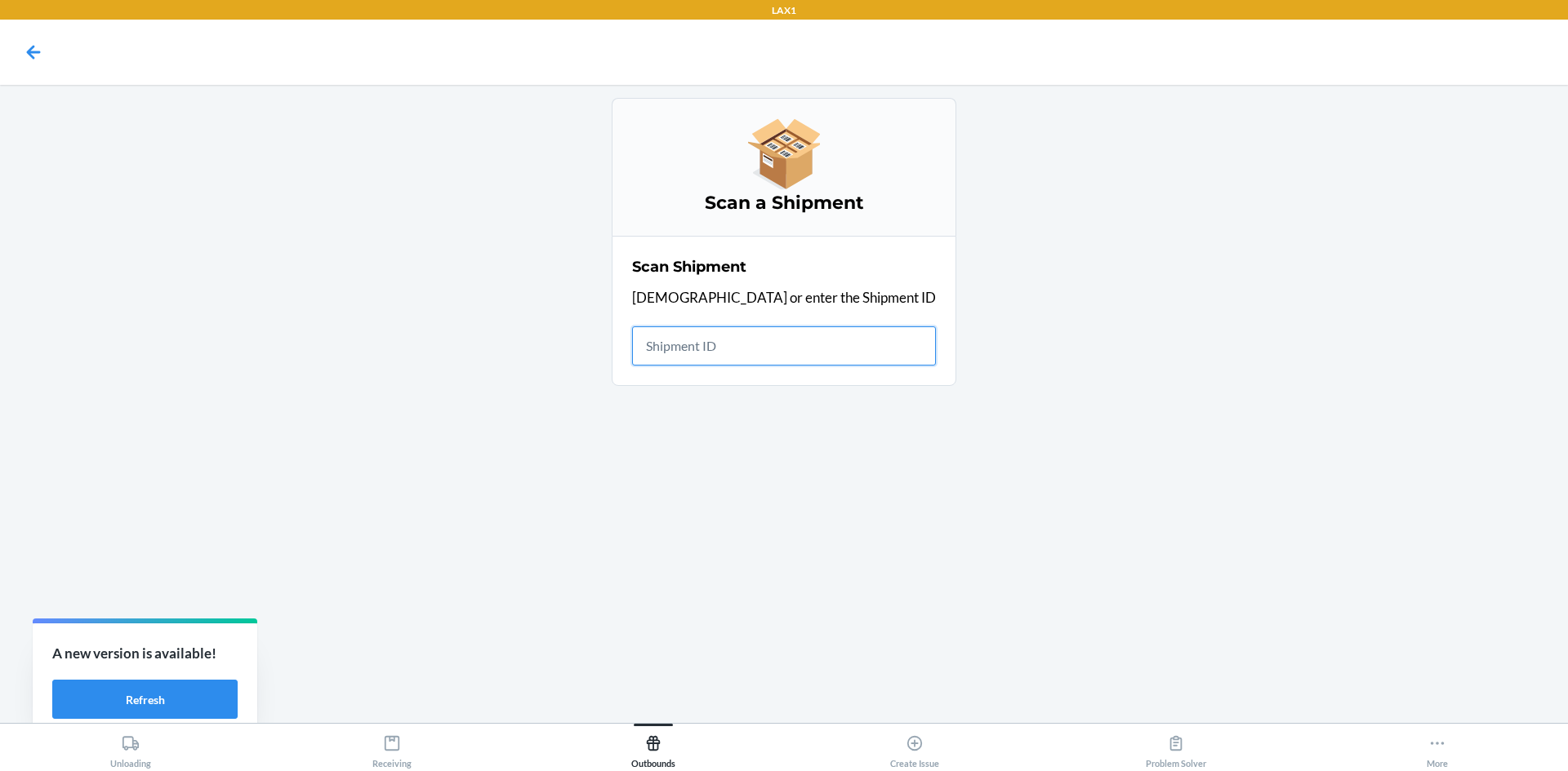
click at [783, 340] on input "text" at bounding box center [784, 346] width 304 height 39
type input "WGT"
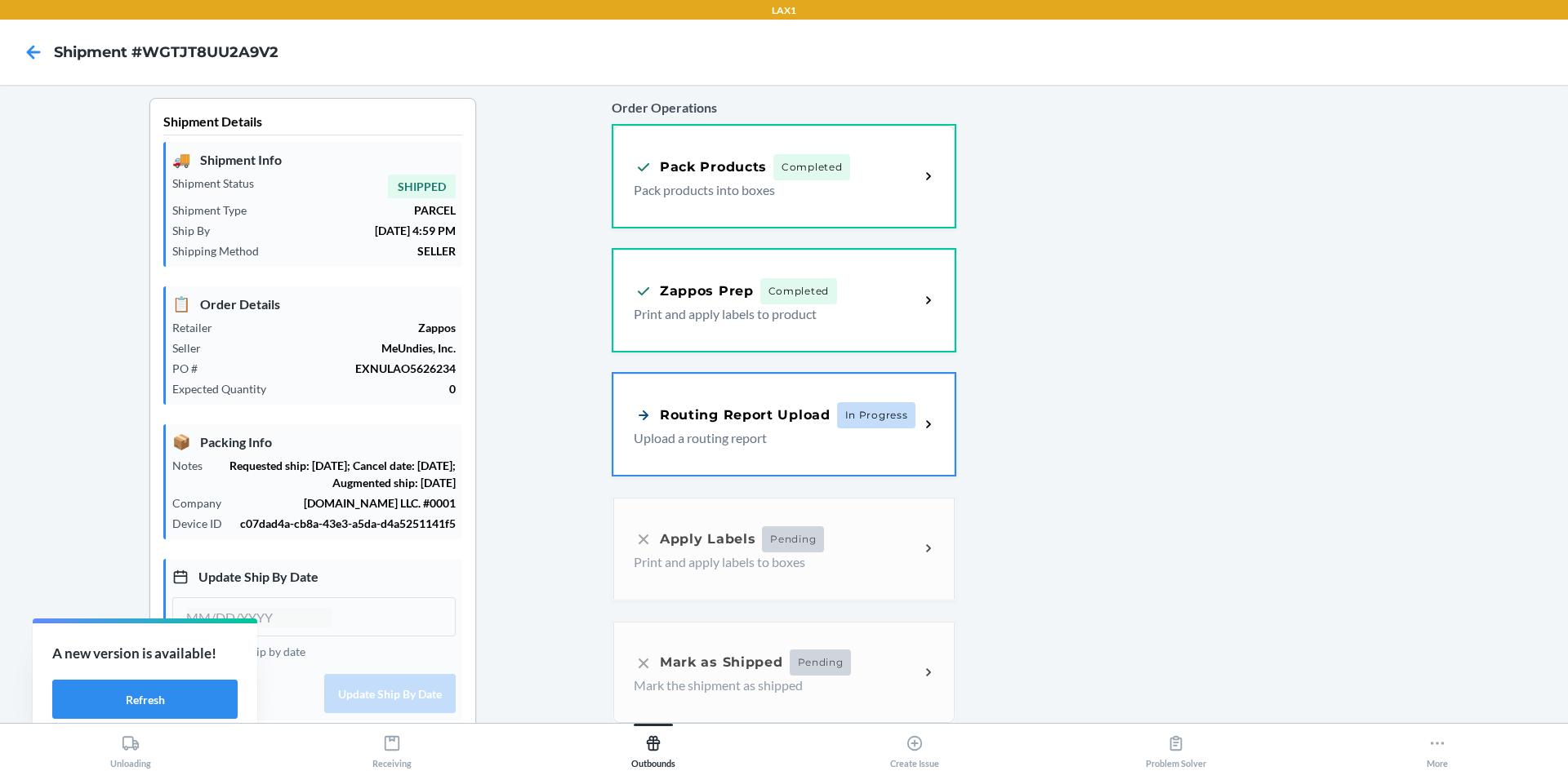
type input "[DATE]"
click at [770, 411] on div "Routing Report Upload" at bounding box center [732, 413] width 197 height 20
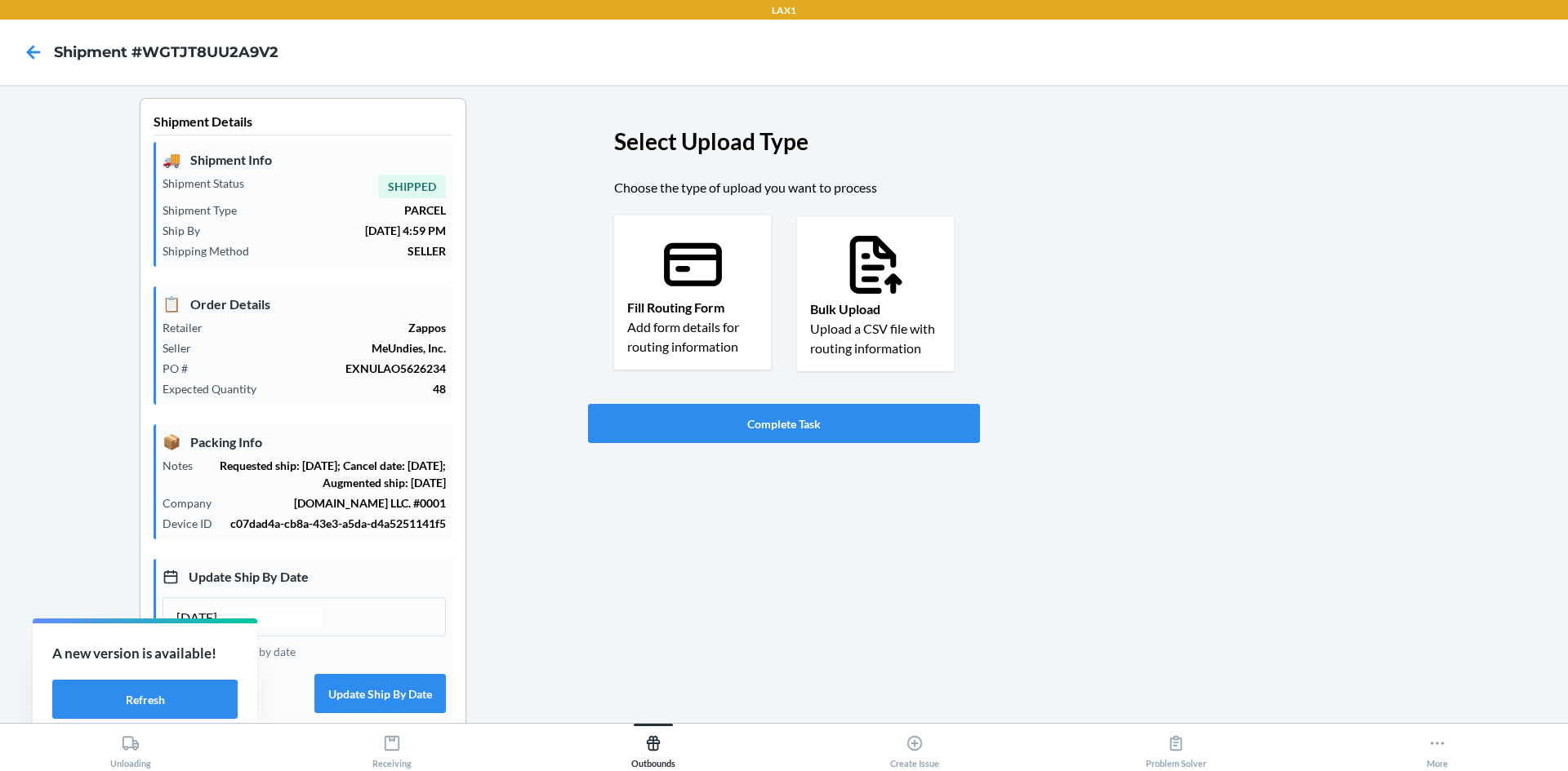
click at [659, 333] on p "Add form details for routing information" at bounding box center [692, 337] width 130 height 39
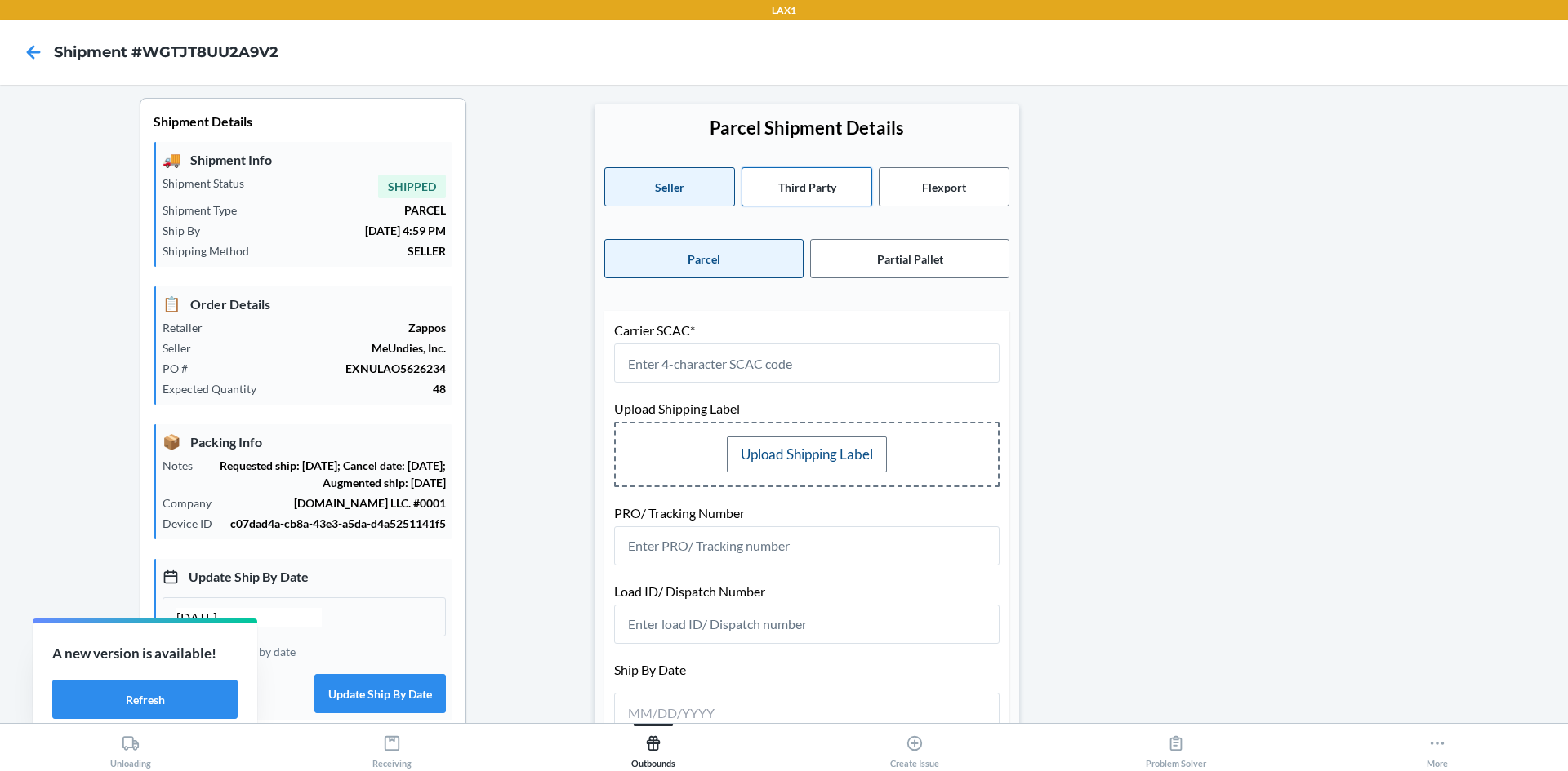
click at [811, 179] on button "Third Party" at bounding box center [806, 186] width 130 height 39
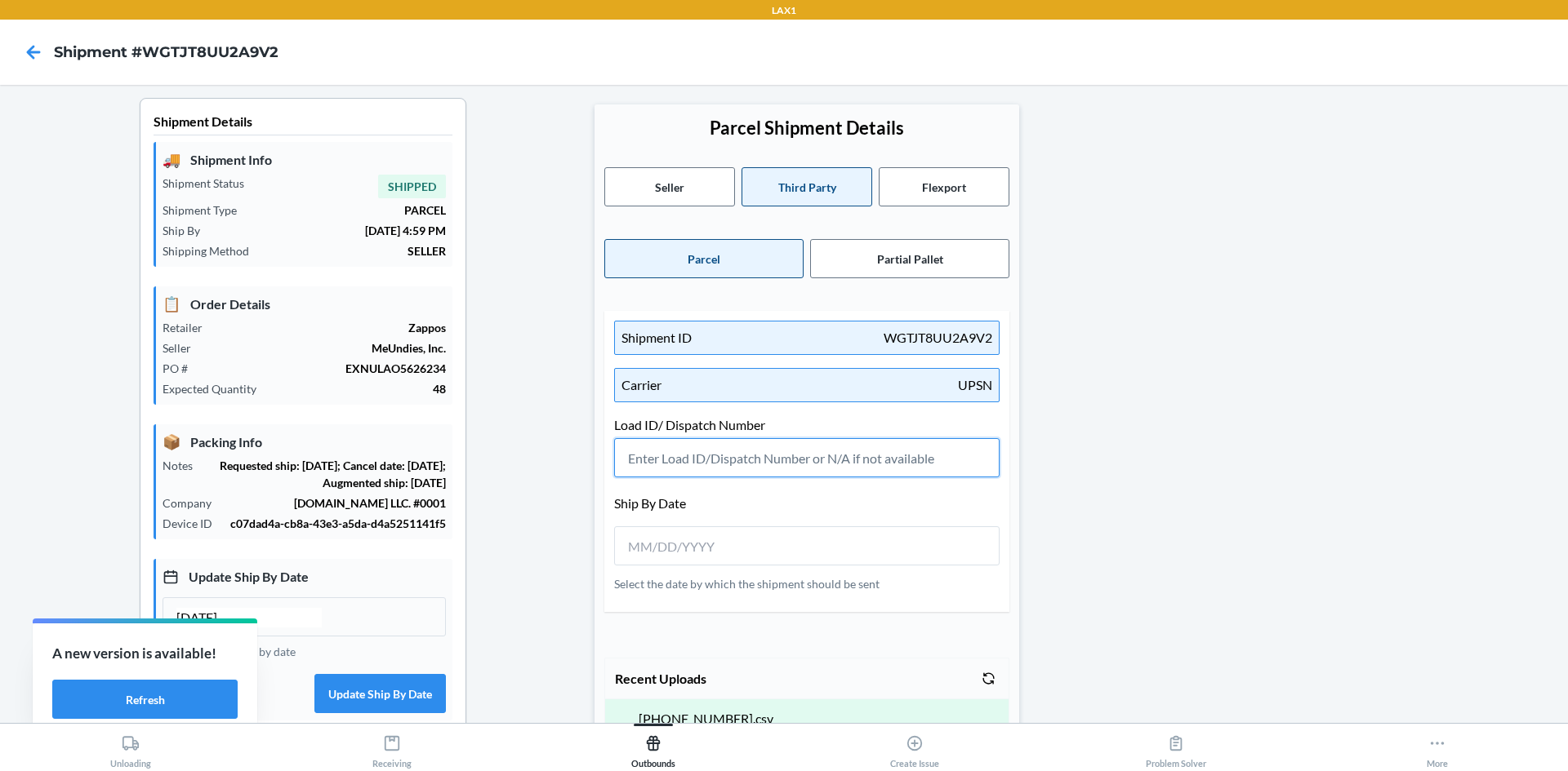
click at [700, 461] on input "text" at bounding box center [806, 458] width 385 height 39
paste input "601849"
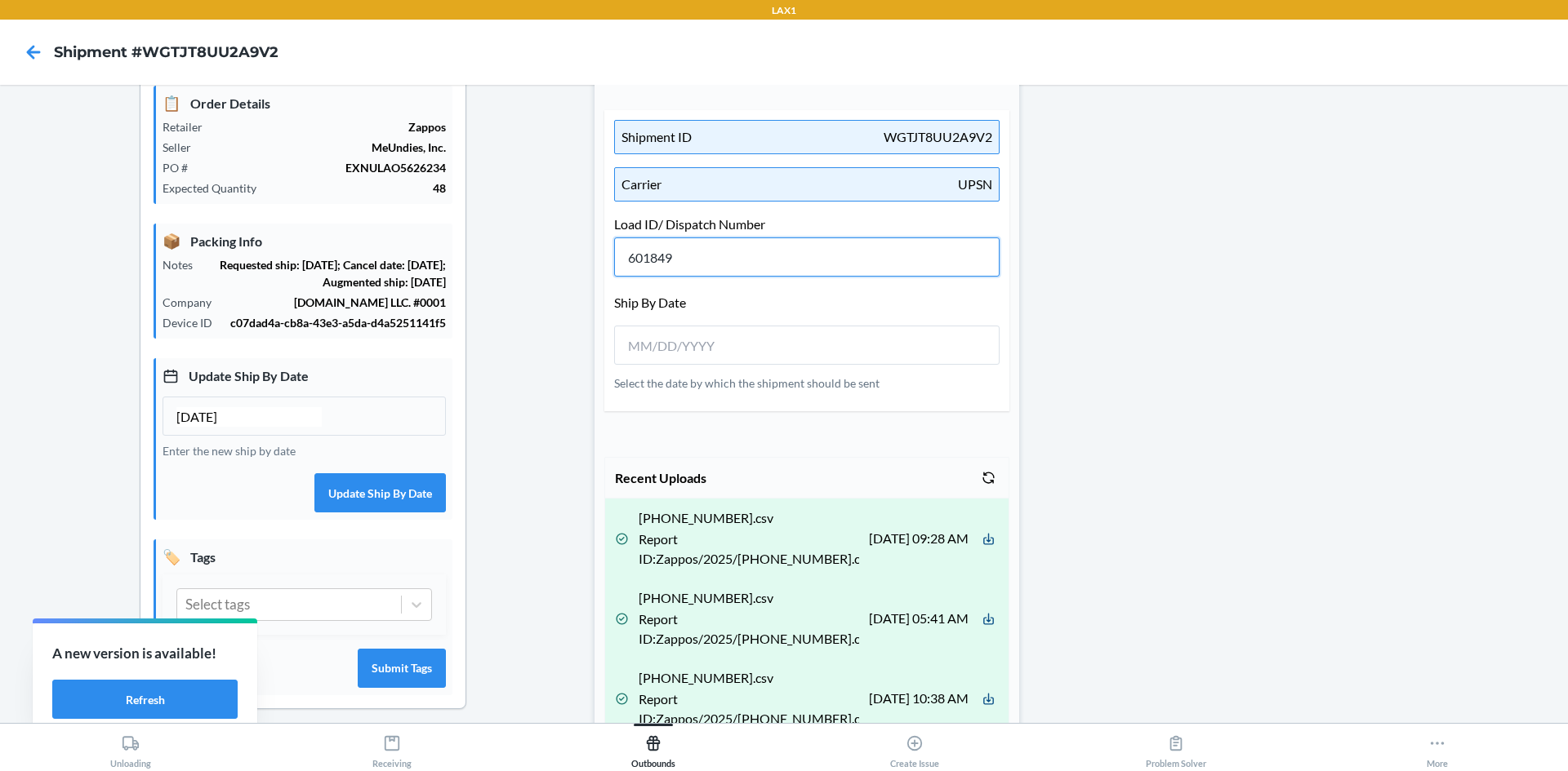
scroll to position [245, 0]
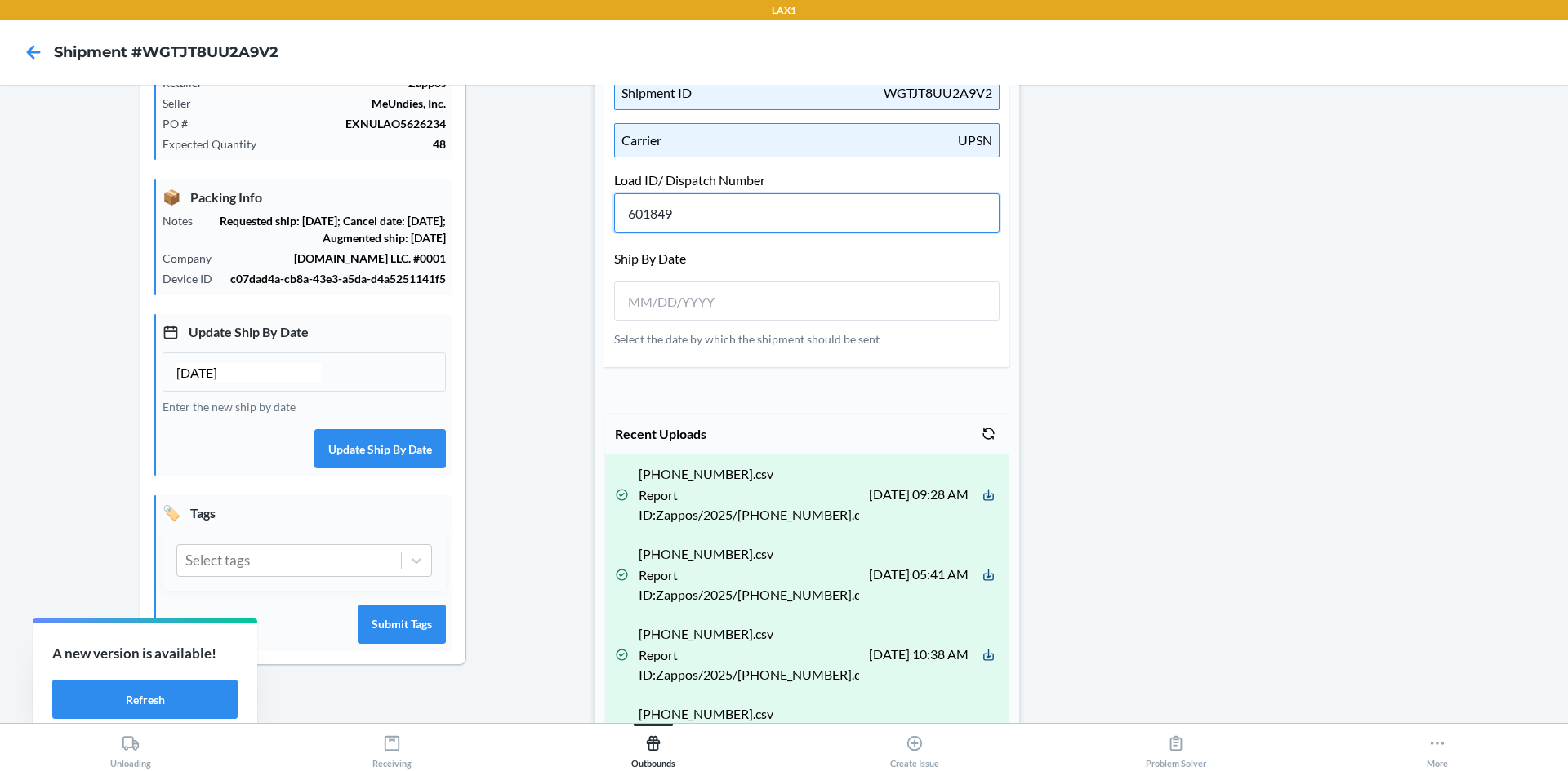
type input "601849"
click at [207, 382] on input "[DATE]" at bounding box center [249, 373] width 145 height 19
type input "[DATE]"
click at [383, 468] on button "Update Ship By Date" at bounding box center [380, 449] width 131 height 39
click at [671, 305] on input "__/__/____" at bounding box center [700, 302] width 145 height 19
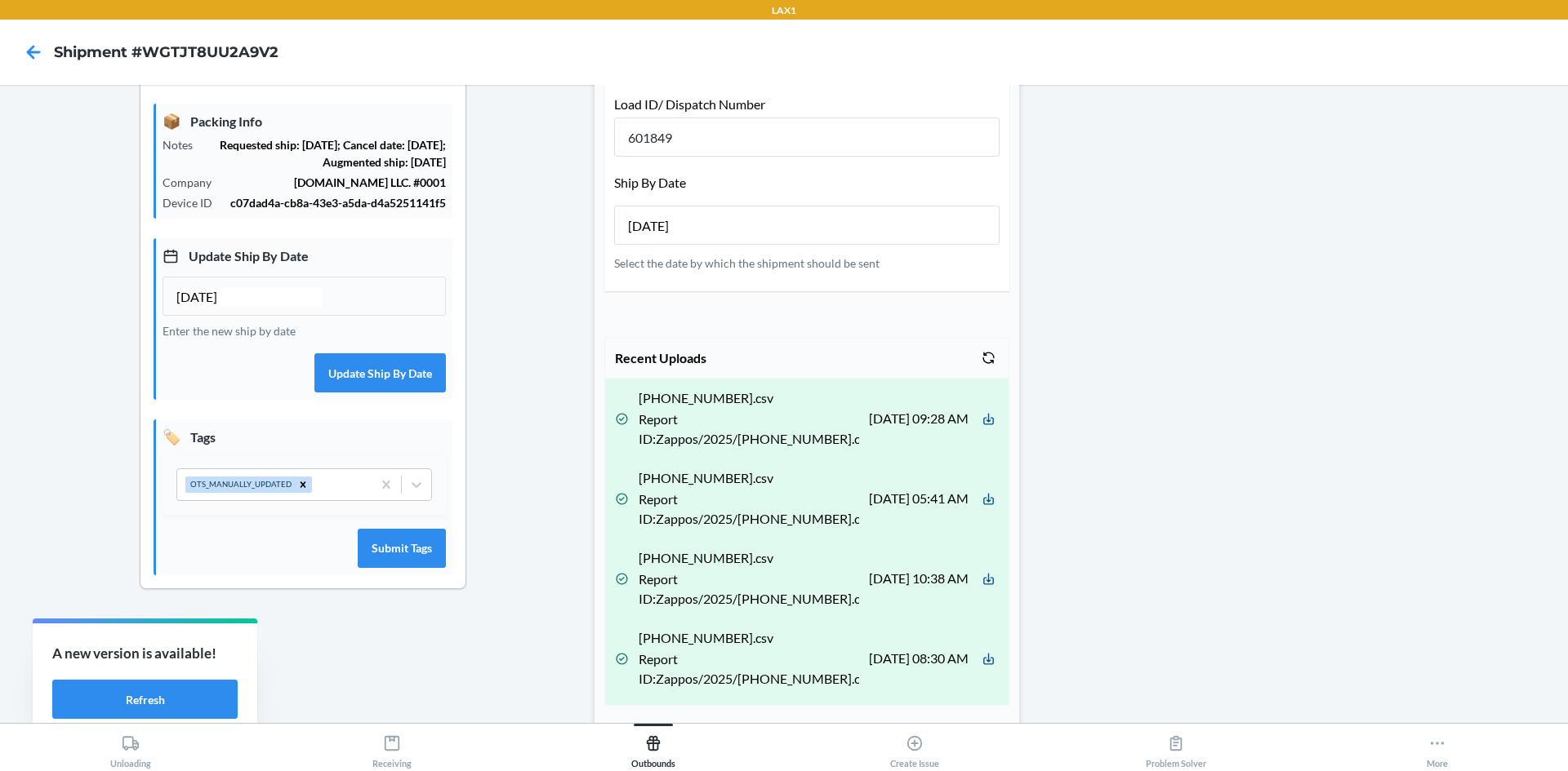
scroll to position [451, 0]
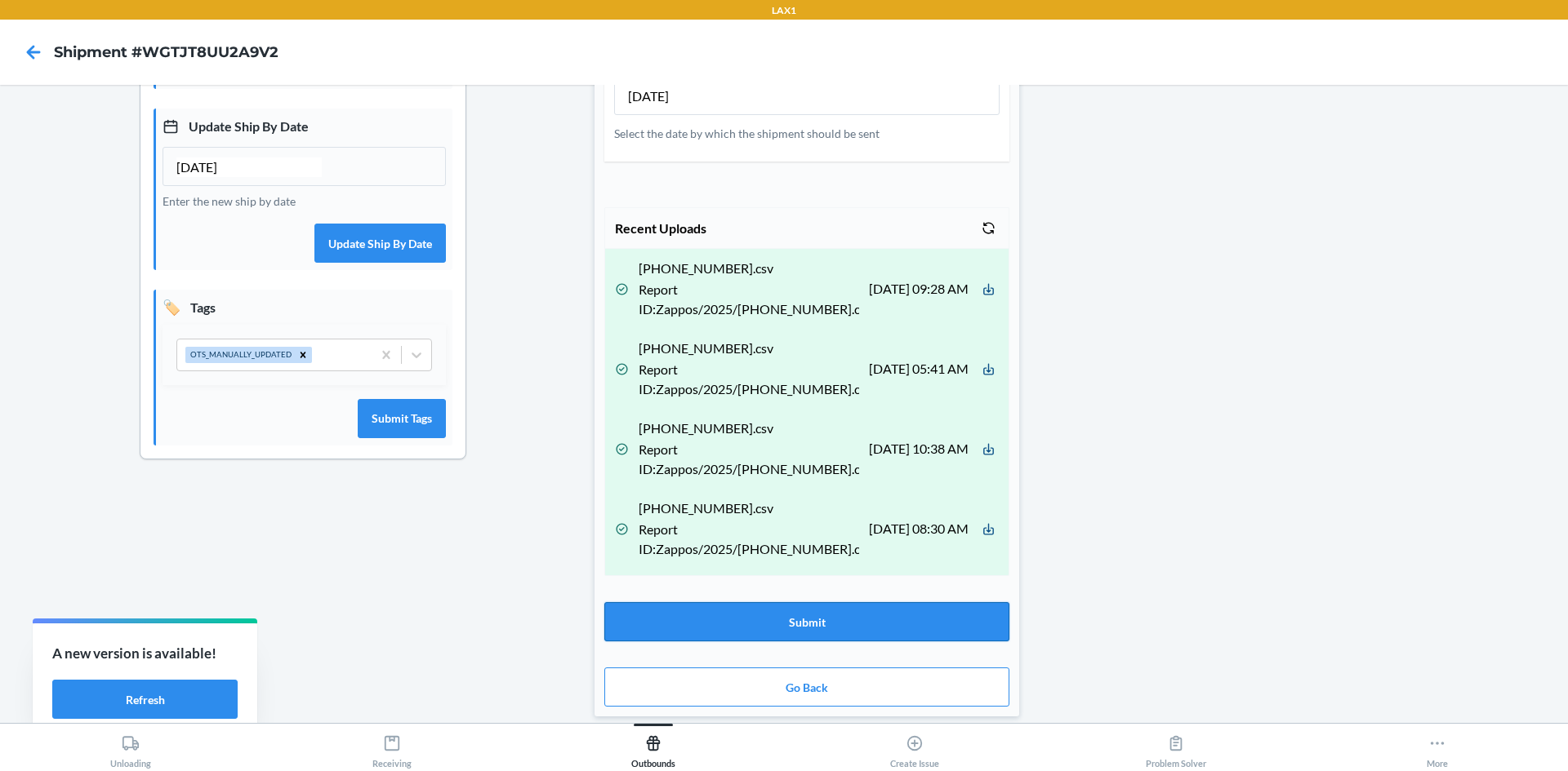
type input "[DATE]"
click at [882, 610] on button "Submit" at bounding box center [806, 621] width 405 height 39
click at [882, 690] on button "Go Back" at bounding box center [806, 687] width 405 height 39
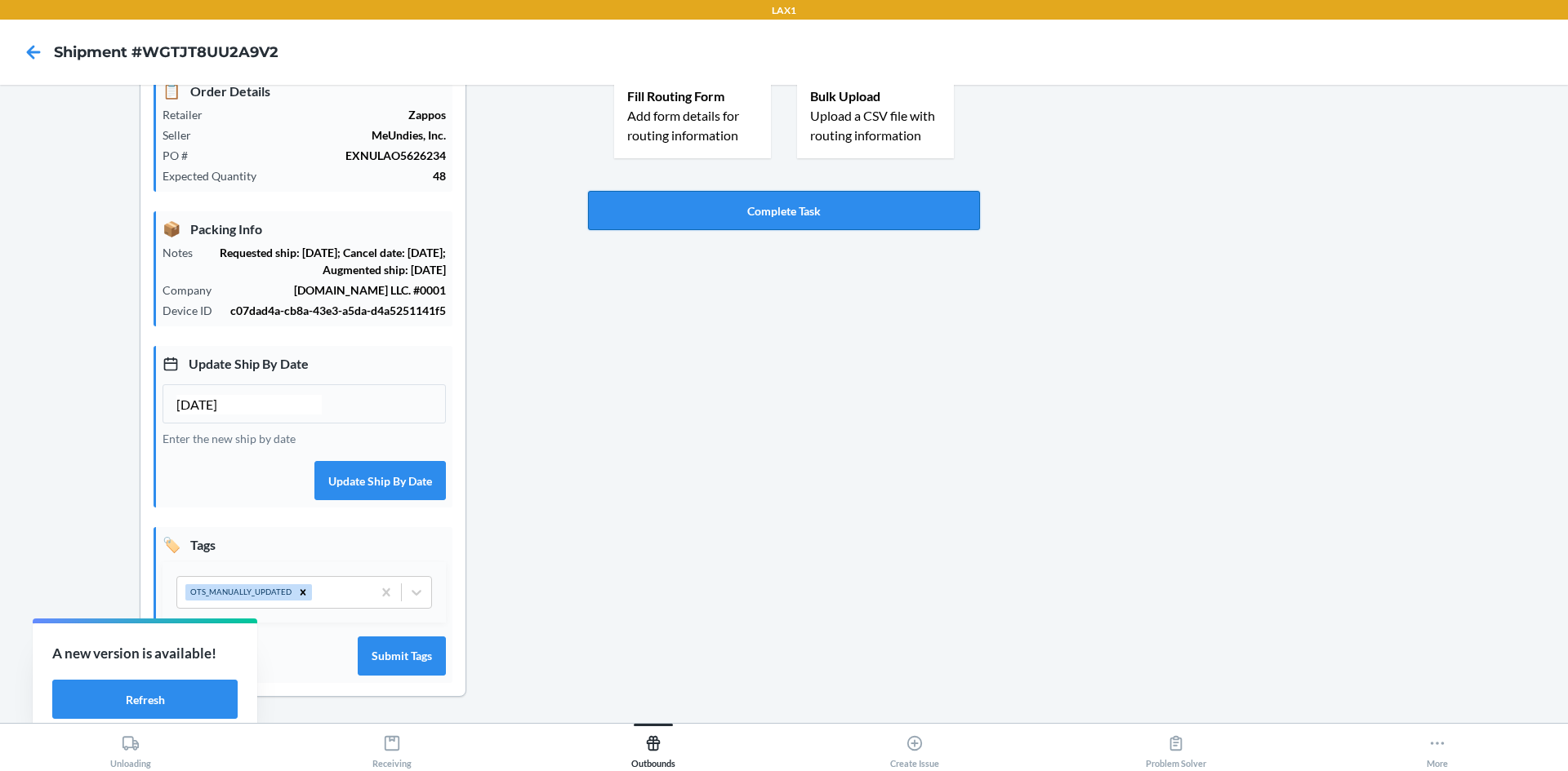
click at [826, 193] on button "Complete Task" at bounding box center [784, 210] width 392 height 39
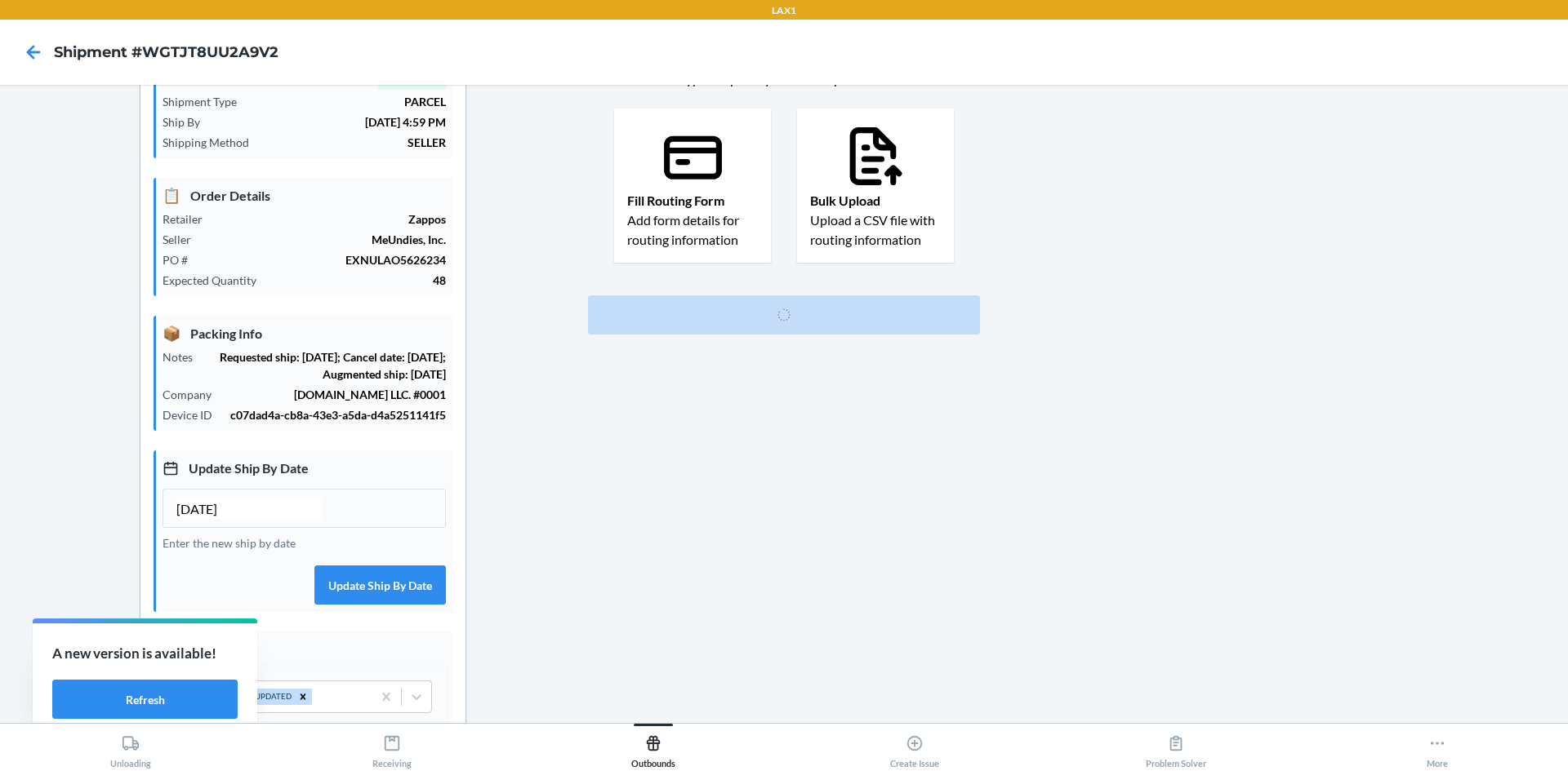
scroll to position [0, 0]
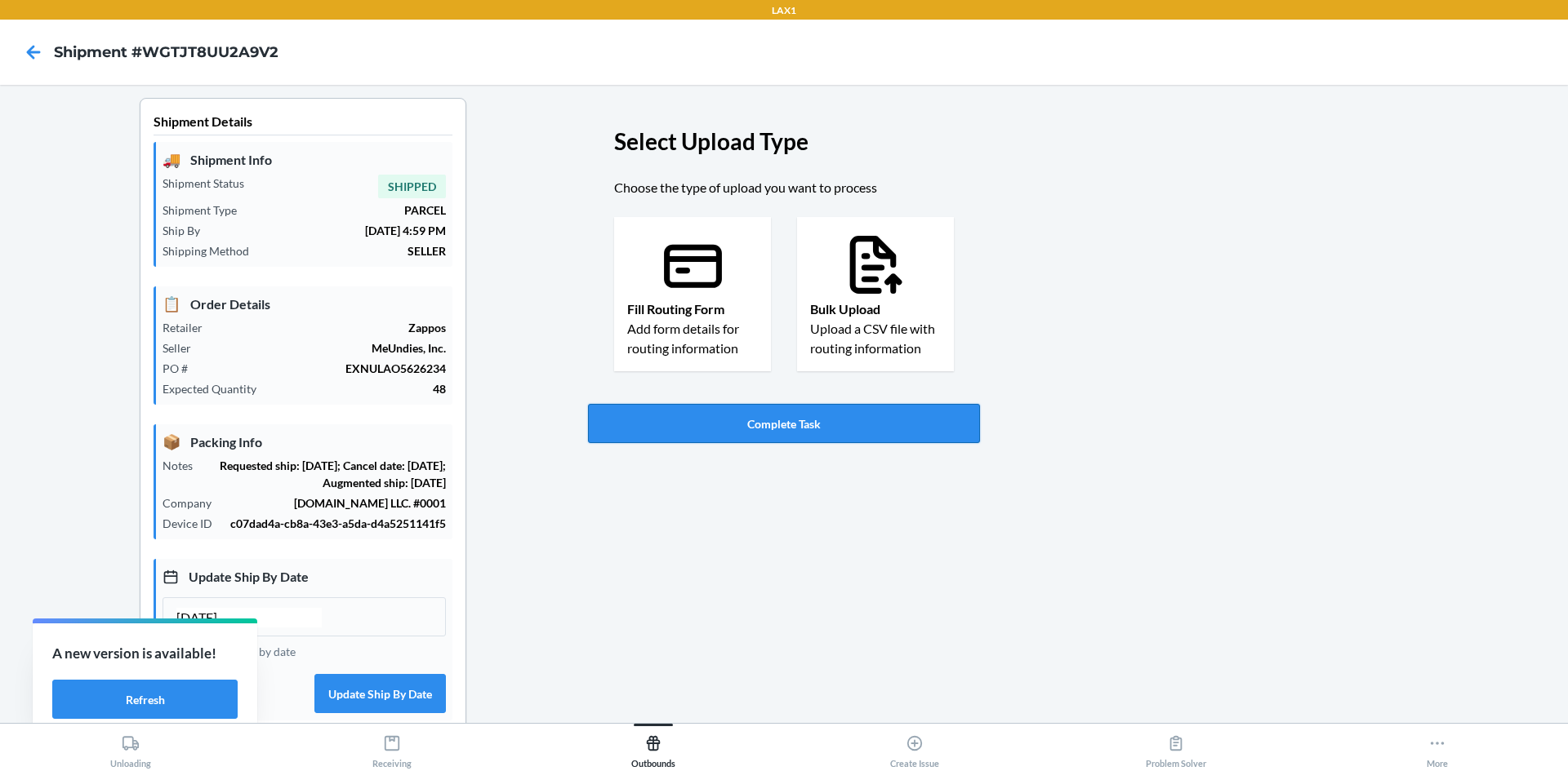
click at [784, 424] on button "Complete Task" at bounding box center [784, 424] width 392 height 39
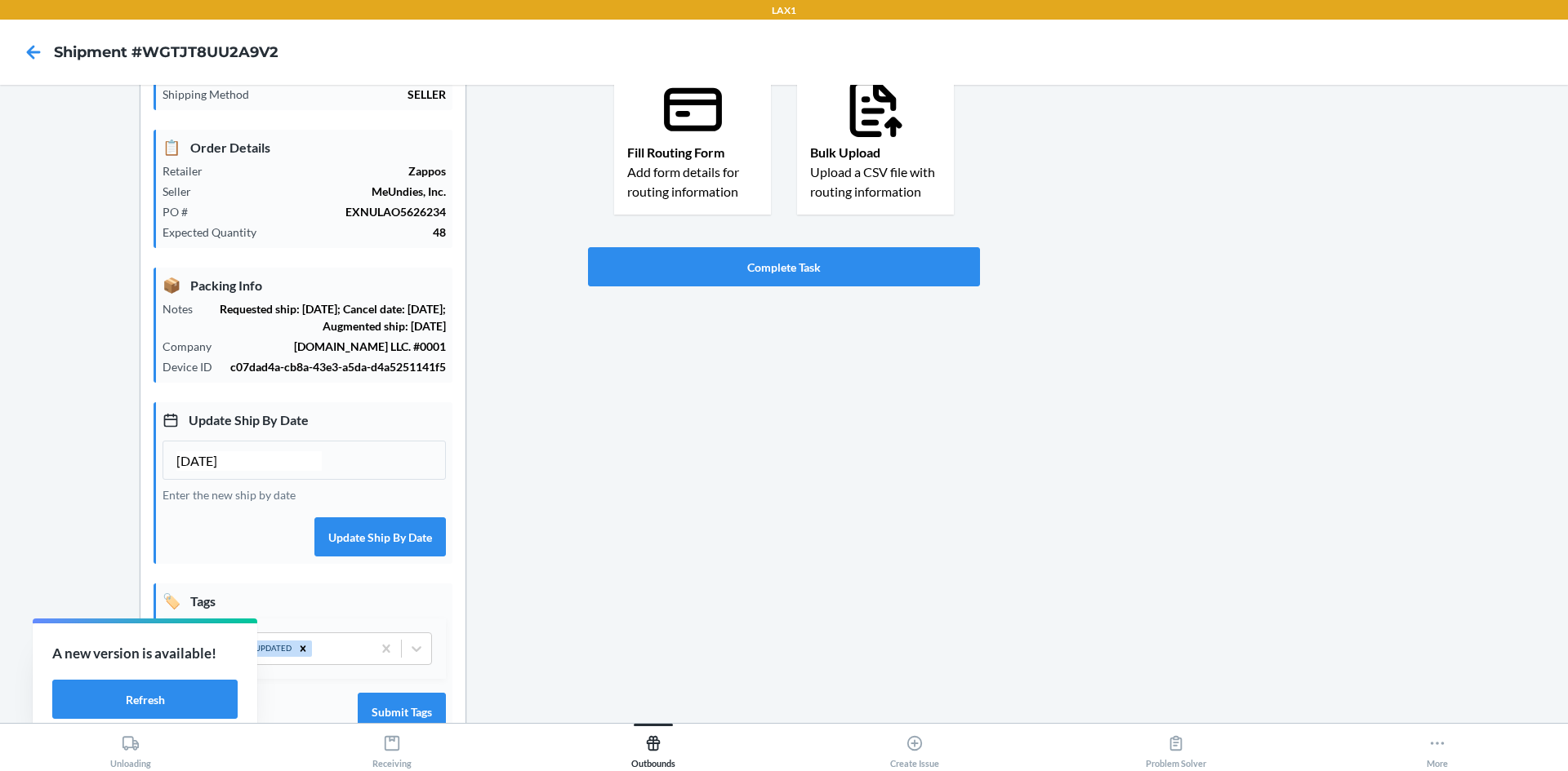
scroll to position [149, 0]
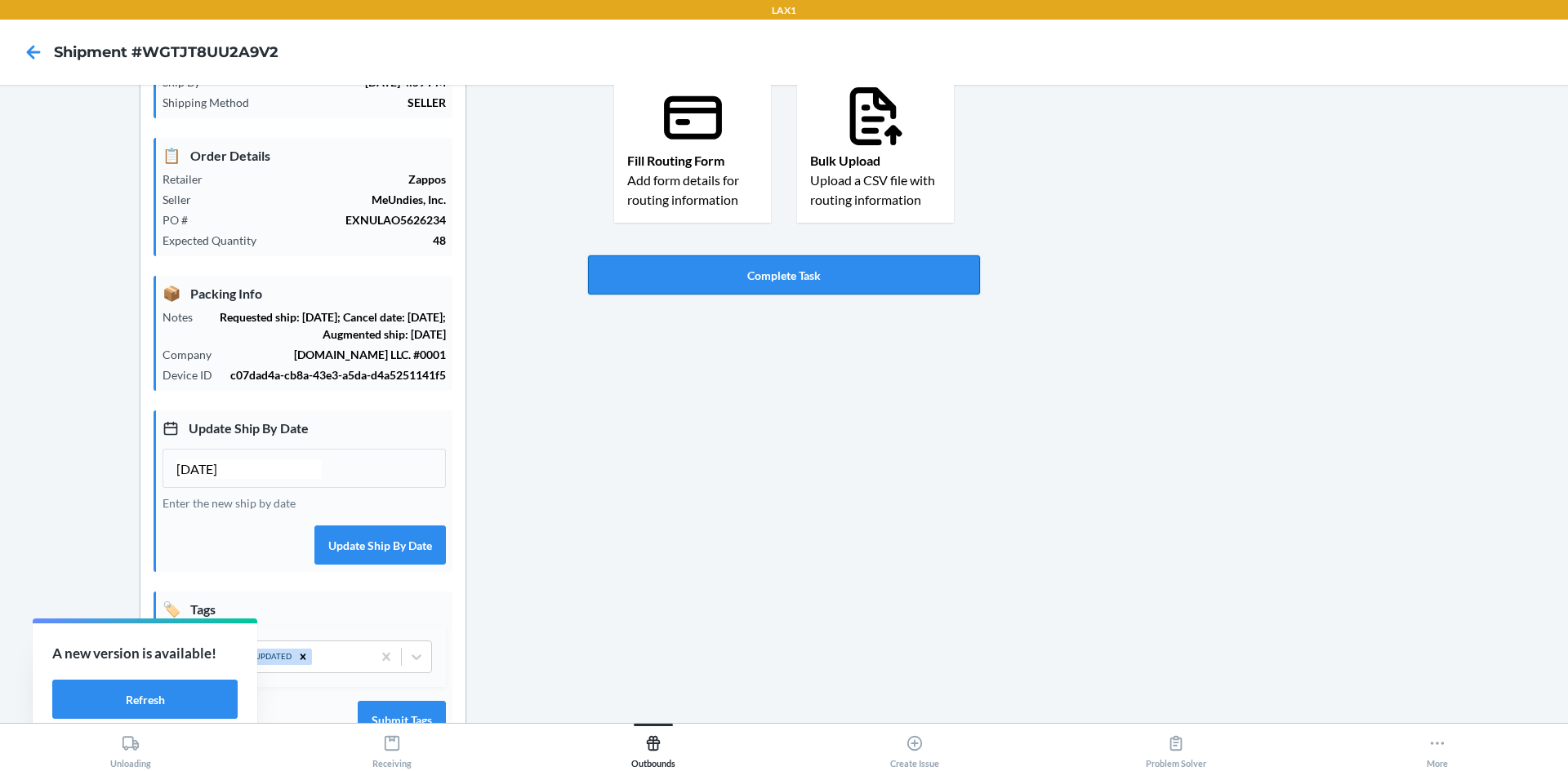
click at [788, 267] on button "Complete Task" at bounding box center [784, 275] width 392 height 39
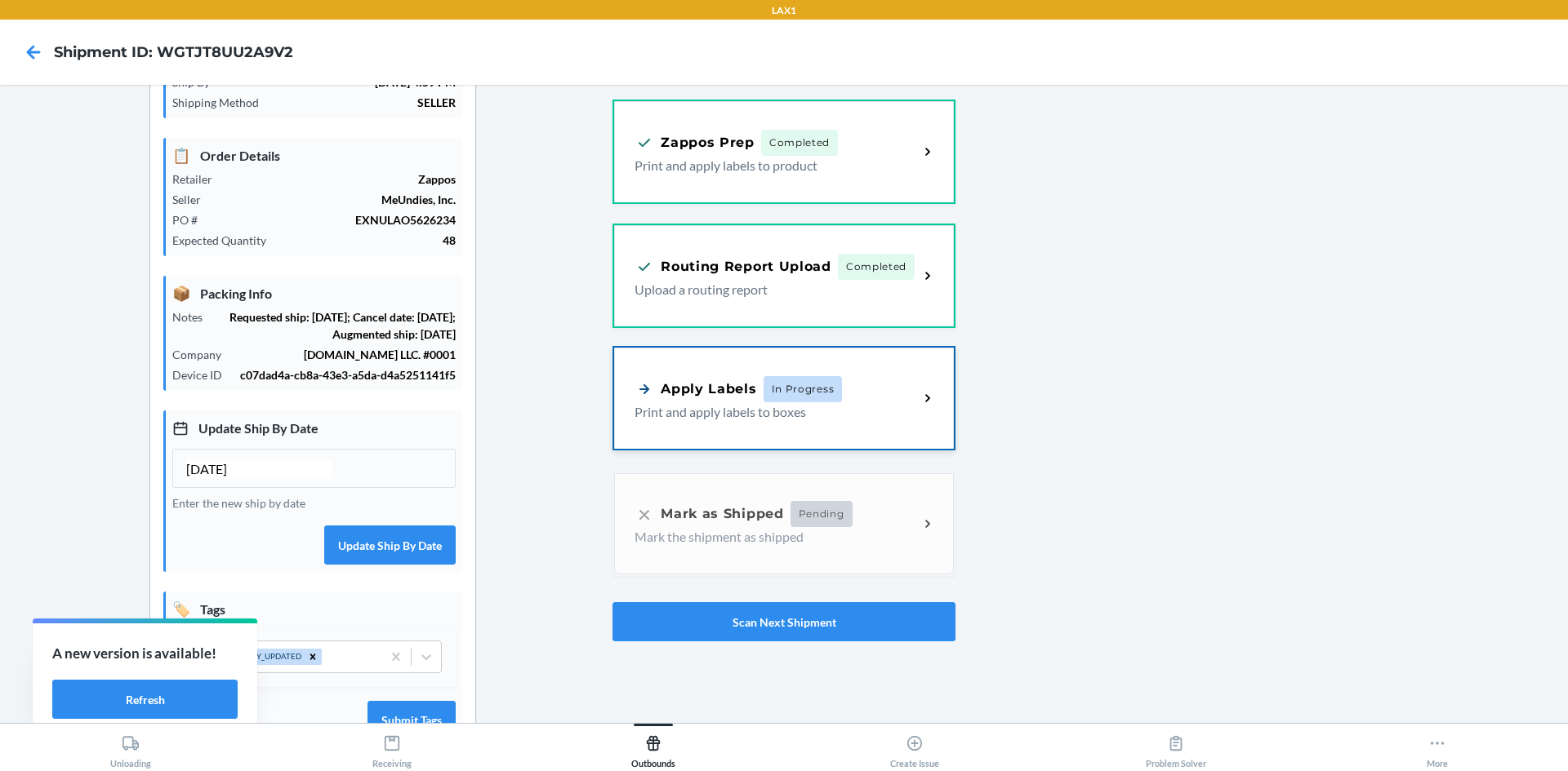
click at [754, 392] on div "Apply Labels In Progress" at bounding box center [738, 389] width 207 height 26
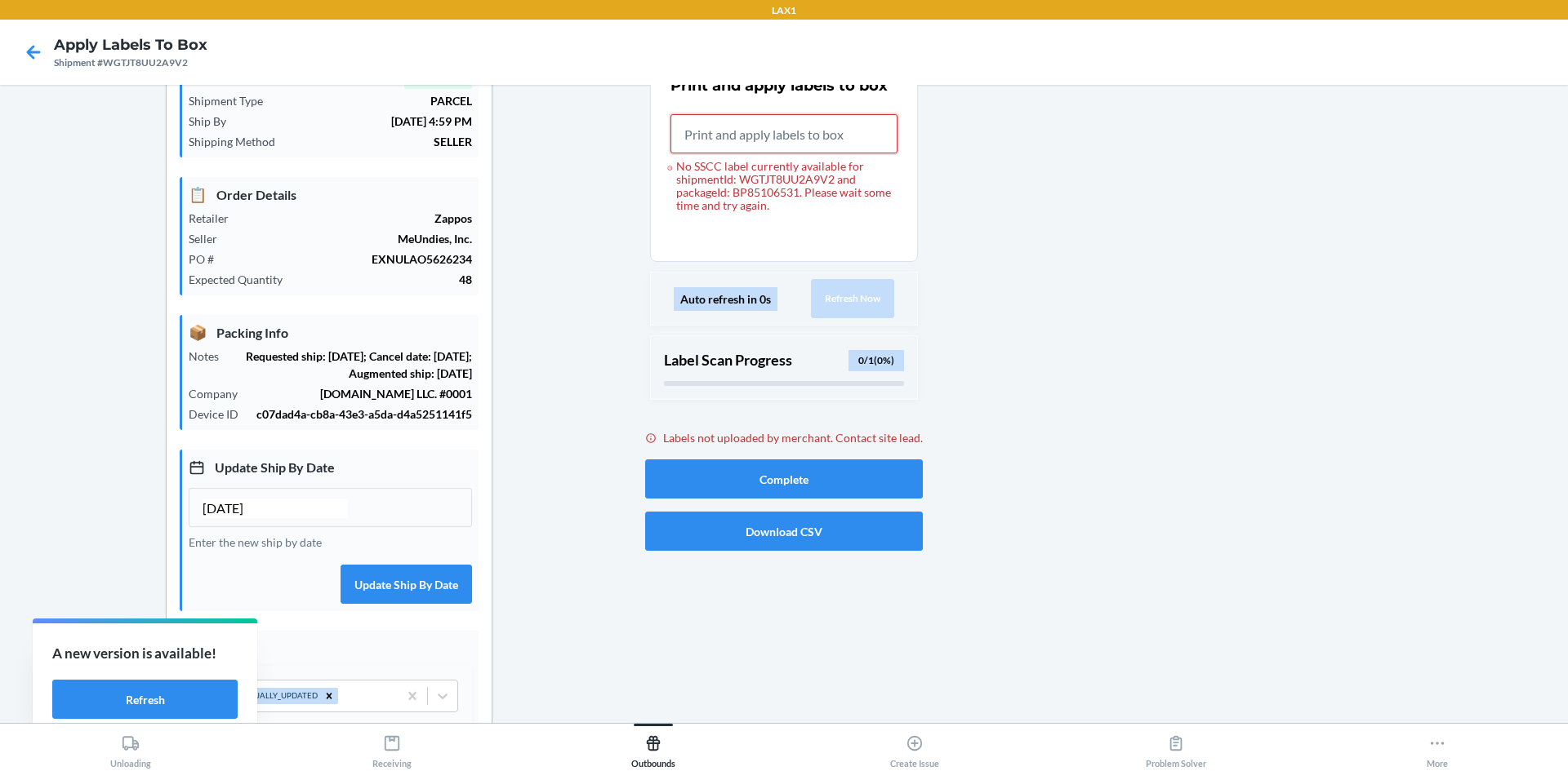
scroll to position [57, 0]
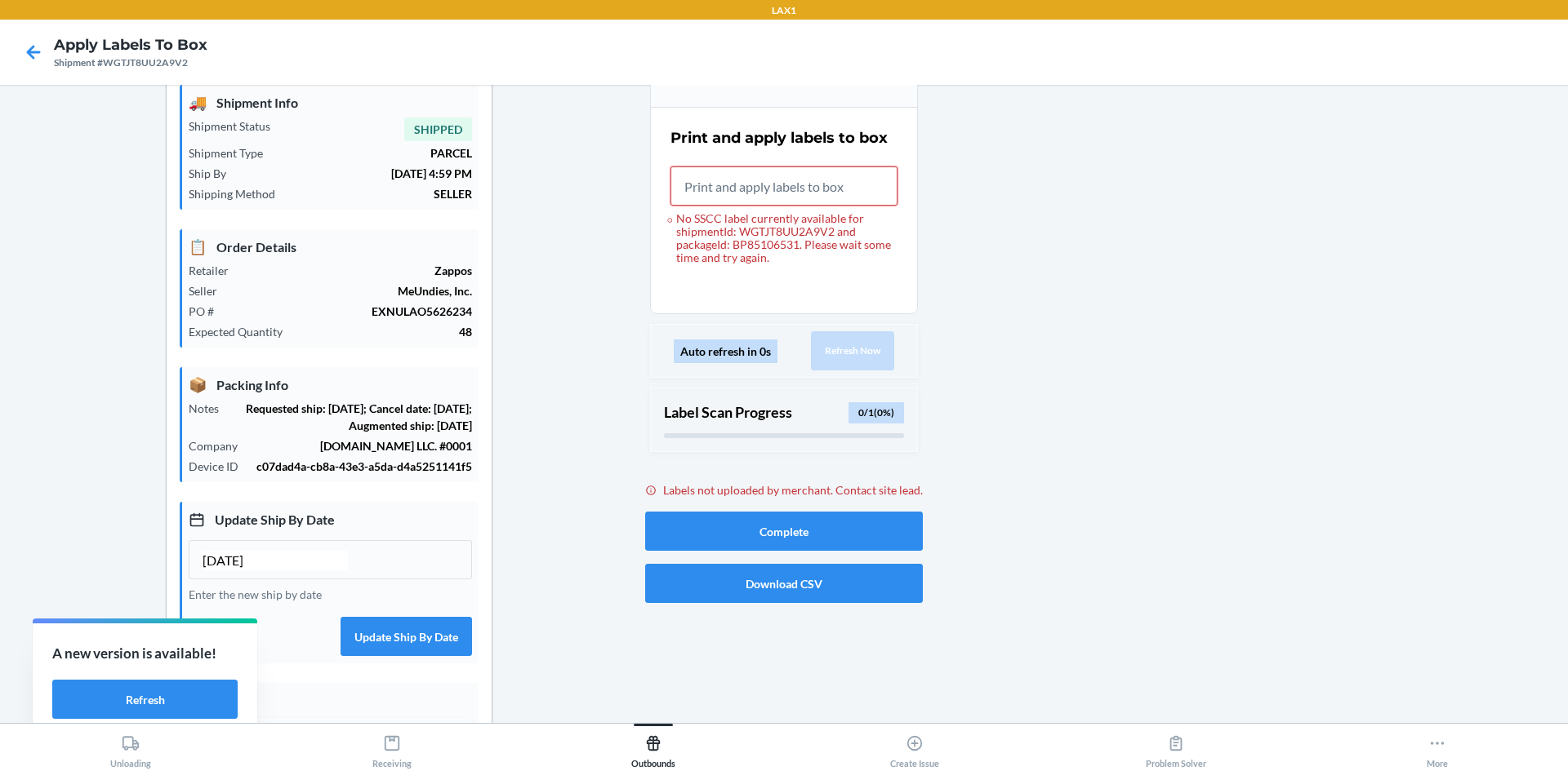
click at [774, 199] on input "No SSCC label currently available for shipmentId: WGTJT8UU2A9V2 and packageId: …" at bounding box center [784, 186] width 227 height 39
click at [784, 187] on input "No SSCC label currently available for shipmentId: WGTJT8UU2A9V2 and packageId: …" at bounding box center [784, 186] width 227 height 39
click at [760, 179] on input "No SSCC label currently available for shipmentId: WGTJT8UU2A9V2 and packageId: …" at bounding box center [784, 186] width 227 height 39
click at [831, 185] on input "No SSCC label currently available for shipmentId: WGTJT8UU2A9V2 and packageId: …" at bounding box center [784, 186] width 227 height 39
click at [794, 187] on input "No SSCC label currently available for shipmentId: WGTJT8UU2A9V2 and packageId: …" at bounding box center [784, 186] width 227 height 39
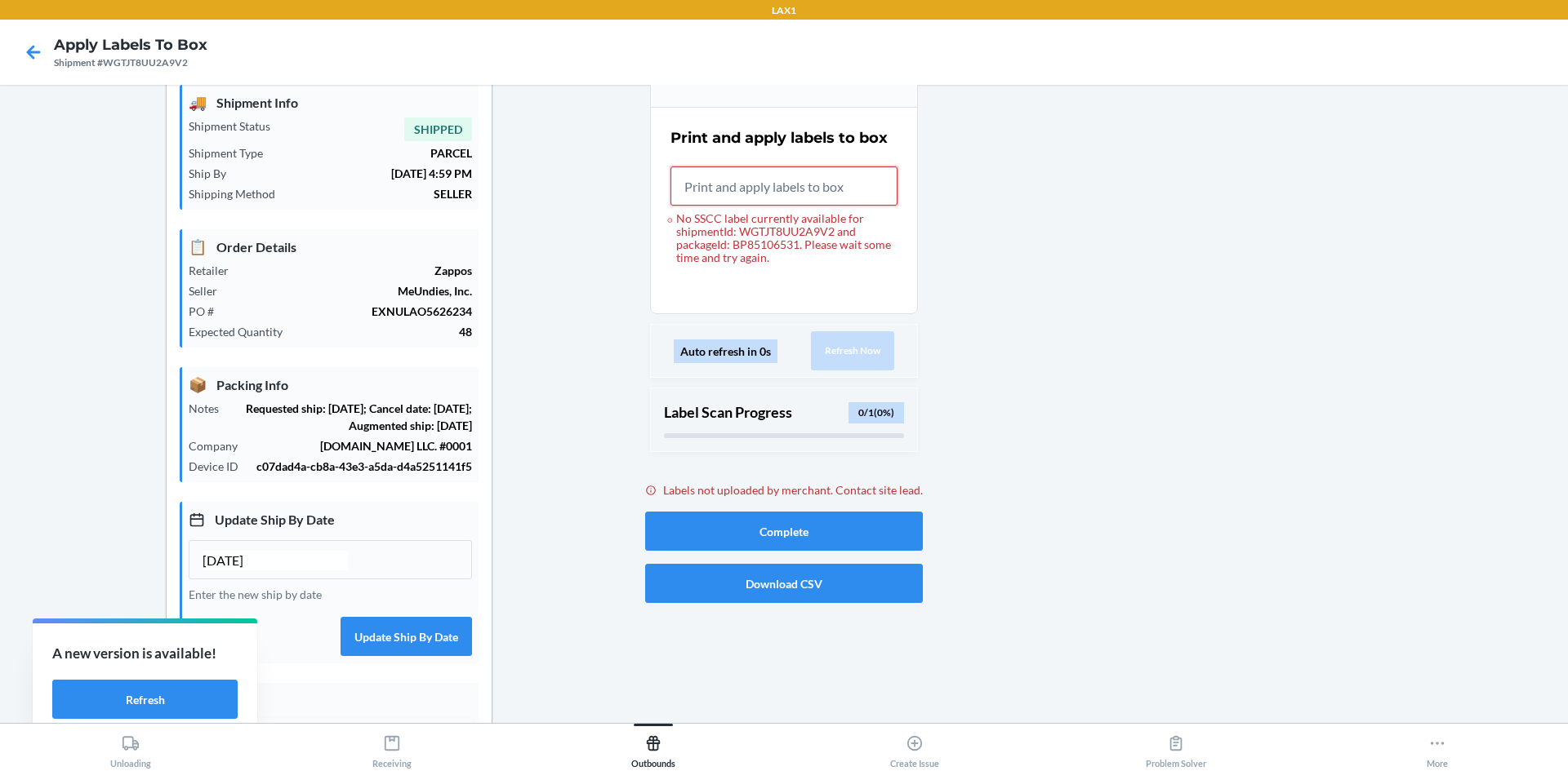
click at [718, 188] on input "No SSCC label currently available for shipmentId: WGTJT8UU2A9V2 and packageId: …" at bounding box center [784, 186] width 227 height 39
click at [724, 193] on input "No SSCC label currently available for shipmentId: WGTJT8UU2A9V2 and packageId: …" at bounding box center [784, 186] width 227 height 39
click at [161, 708] on button "Refresh" at bounding box center [145, 699] width 186 height 39
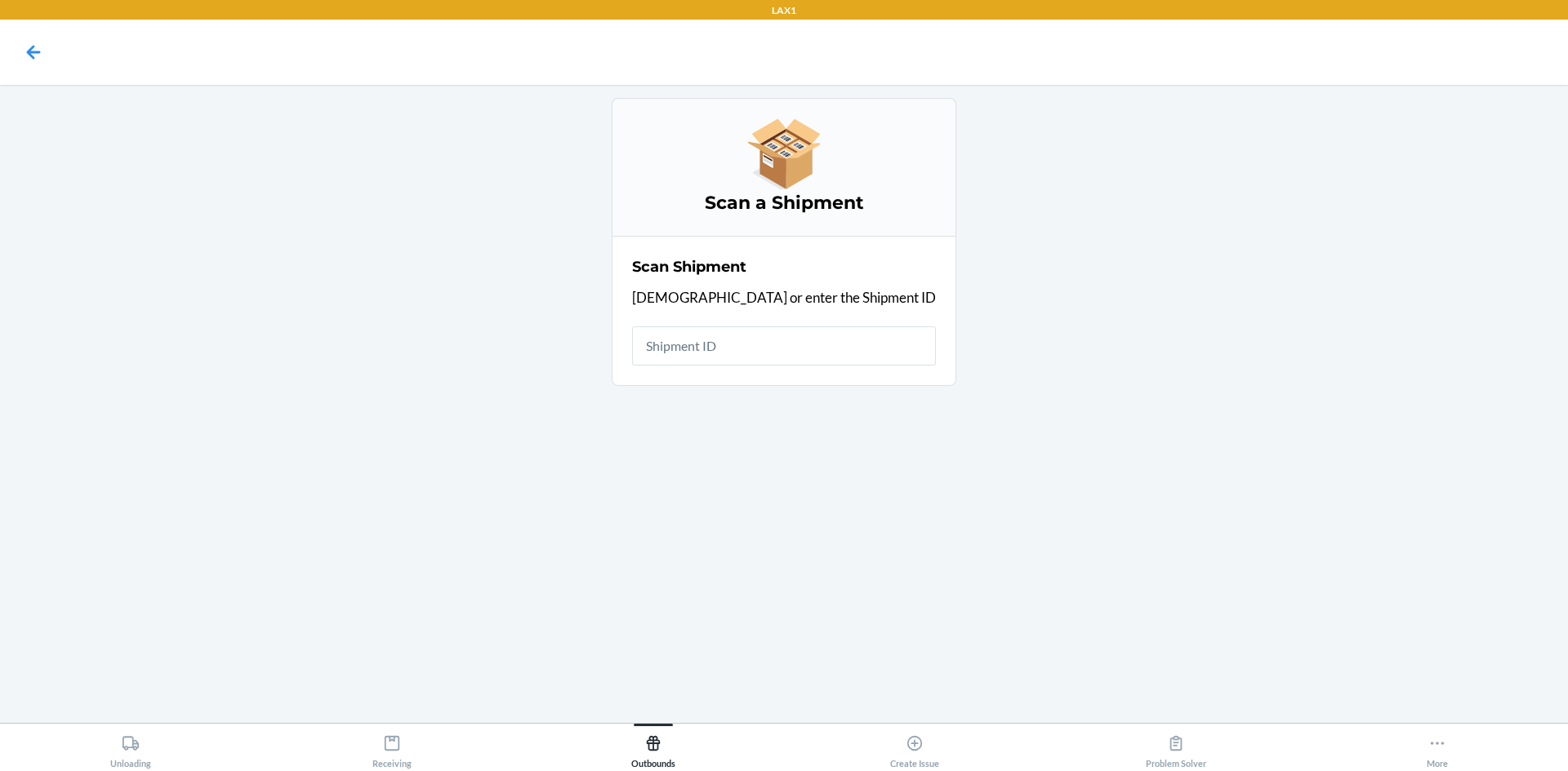
click at [772, 340] on input "text" at bounding box center [784, 346] width 304 height 39
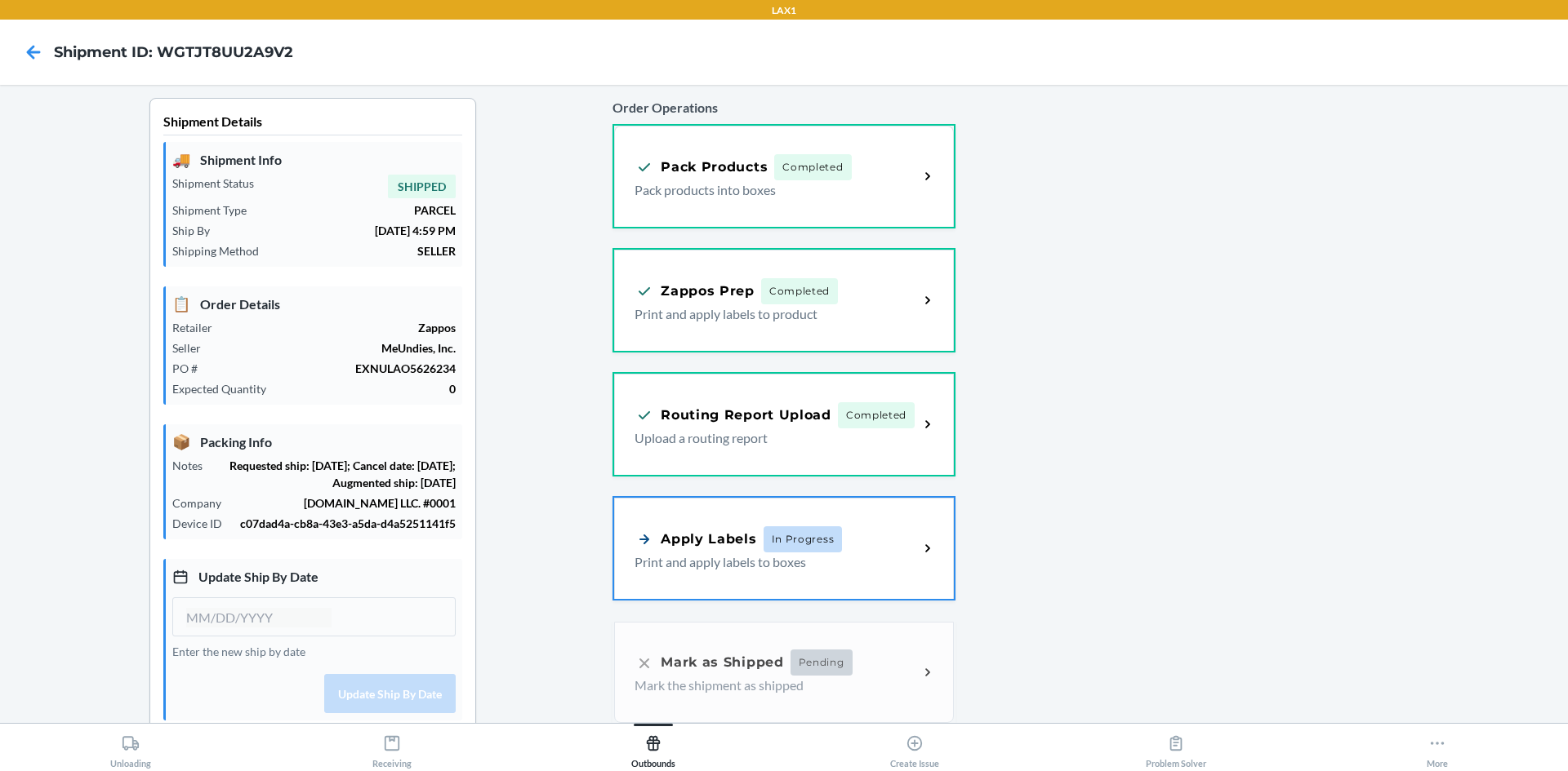
type input "[DATE]"
click at [700, 544] on div "Apply Labels" at bounding box center [695, 537] width 122 height 20
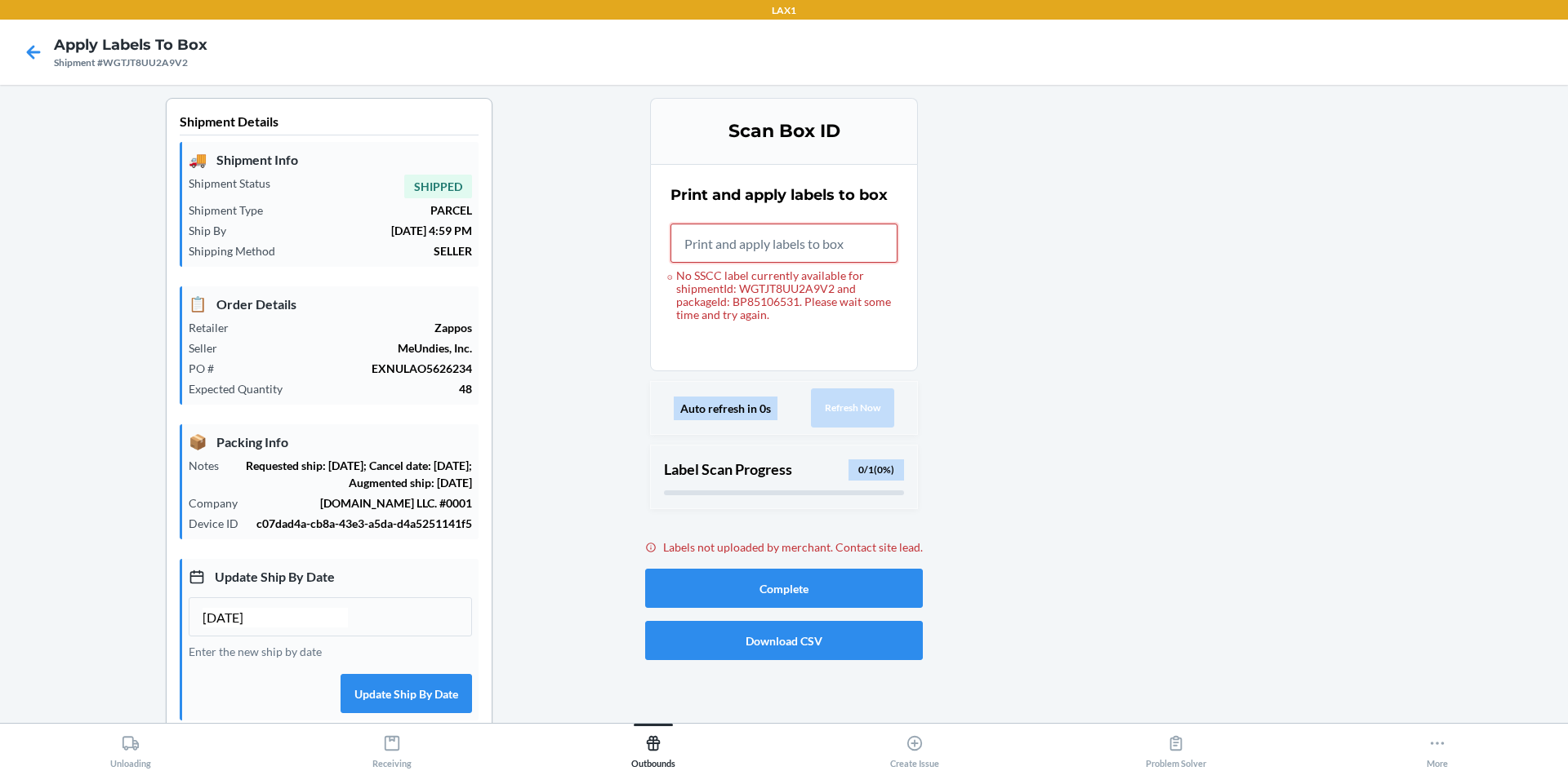
click at [829, 249] on input "No SSCC label currently available for shipmentId: WGTJT8UU2A9V2 and packageId: …" at bounding box center [784, 243] width 227 height 39
